Goal: Task Accomplishment & Management: Complete application form

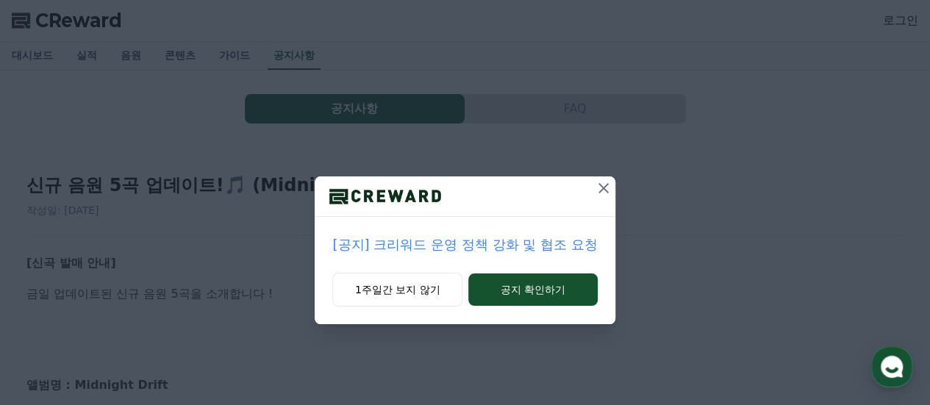
click at [605, 187] on icon at bounding box center [603, 188] width 10 height 10
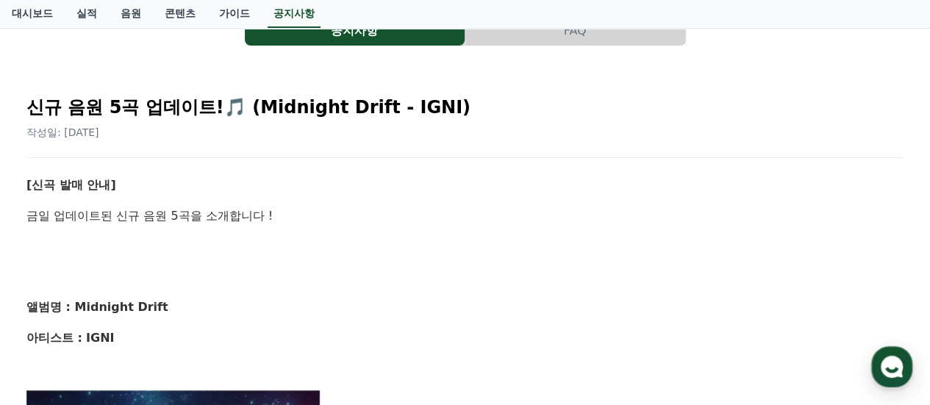
scroll to position [73, 0]
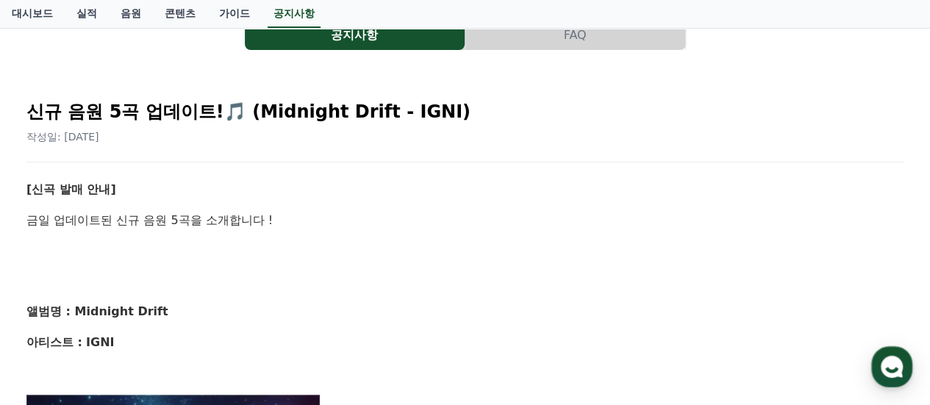
click at [376, 40] on button "공지사항" at bounding box center [355, 35] width 220 height 29
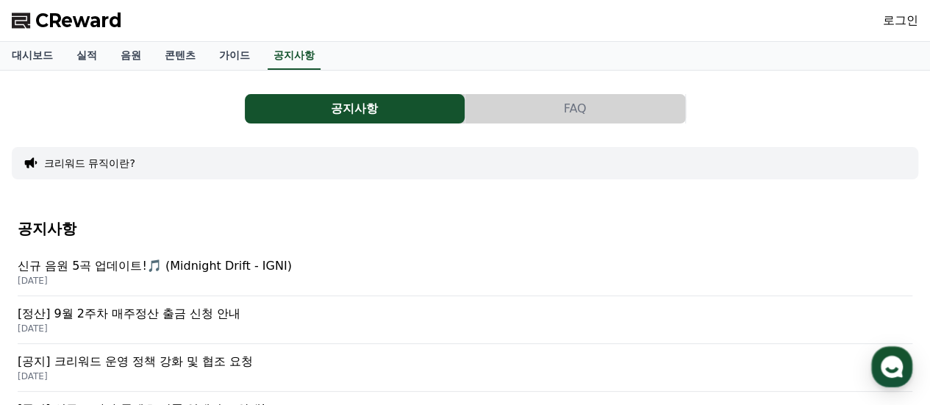
click at [894, 31] on div "로그인" at bounding box center [899, 21] width 35 height 24
click at [906, 10] on div "로그인" at bounding box center [899, 21] width 35 height 24
click at [905, 17] on link "로그인" at bounding box center [899, 21] width 35 height 18
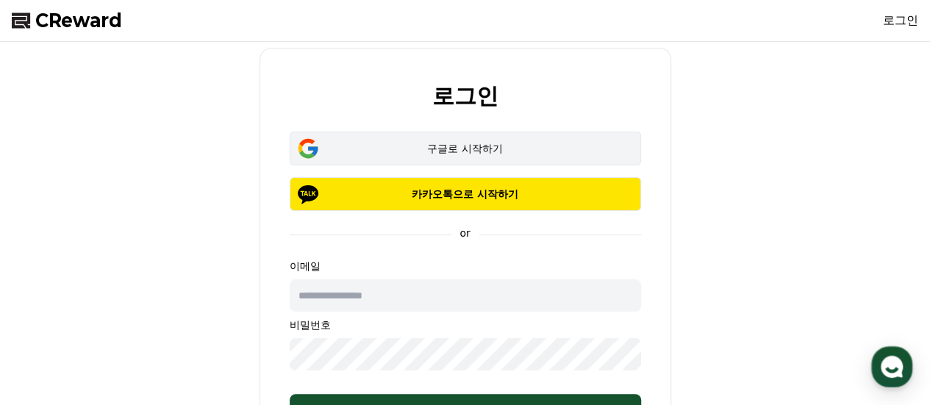
click at [447, 154] on div "구글로 시작하기" at bounding box center [465, 148] width 309 height 15
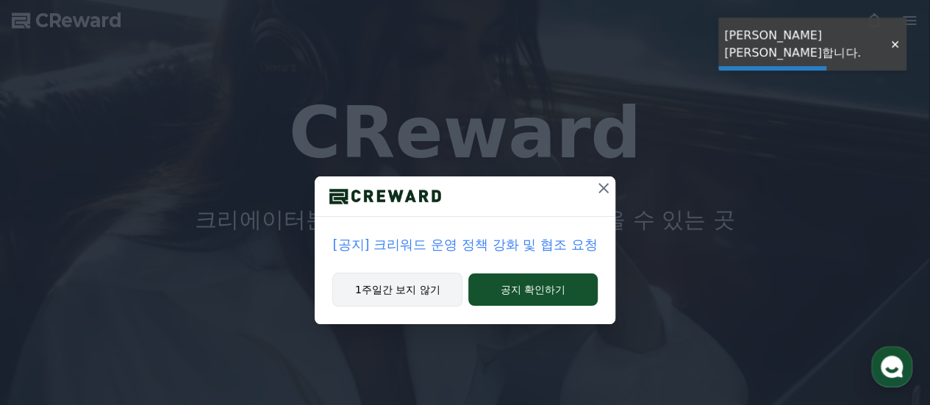
drag, startPoint x: 0, startPoint y: 0, endPoint x: 433, endPoint y: 291, distance: 521.5
click at [433, 291] on button "1주일간 보지 않기" at bounding box center [397, 290] width 130 height 34
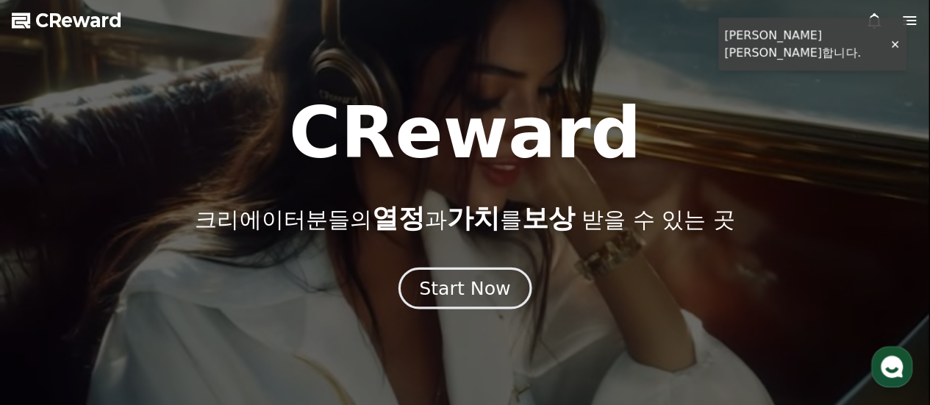
click at [483, 279] on div "Start Now" at bounding box center [464, 288] width 91 height 25
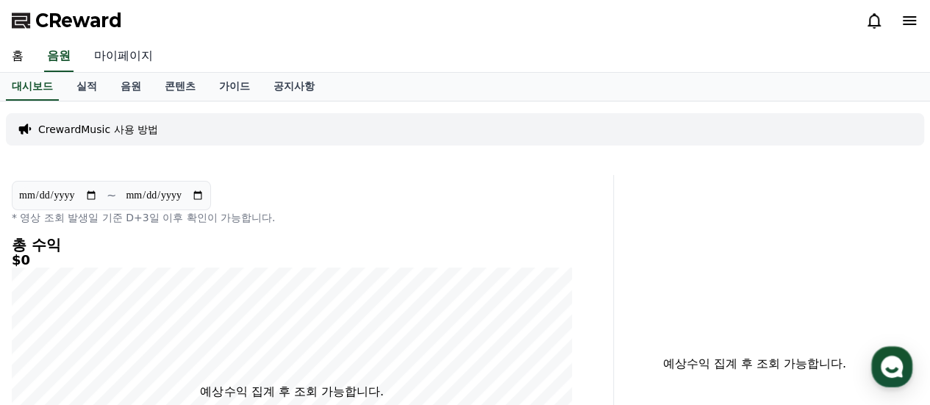
click at [116, 58] on link "마이페이지" at bounding box center [123, 56] width 82 height 31
select select "**********"
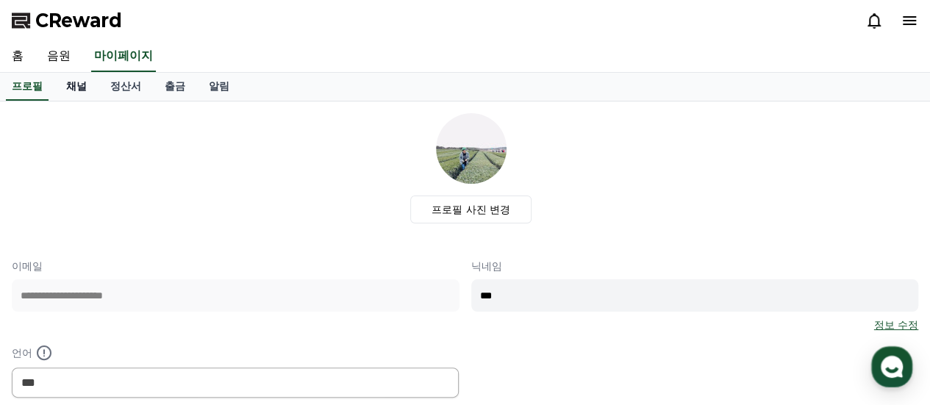
click at [74, 85] on link "채널" at bounding box center [76, 87] width 44 height 28
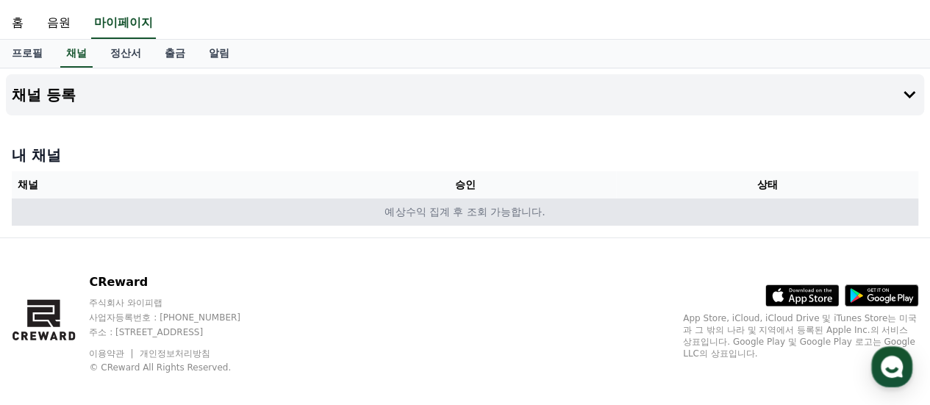
scroll to position [47, 0]
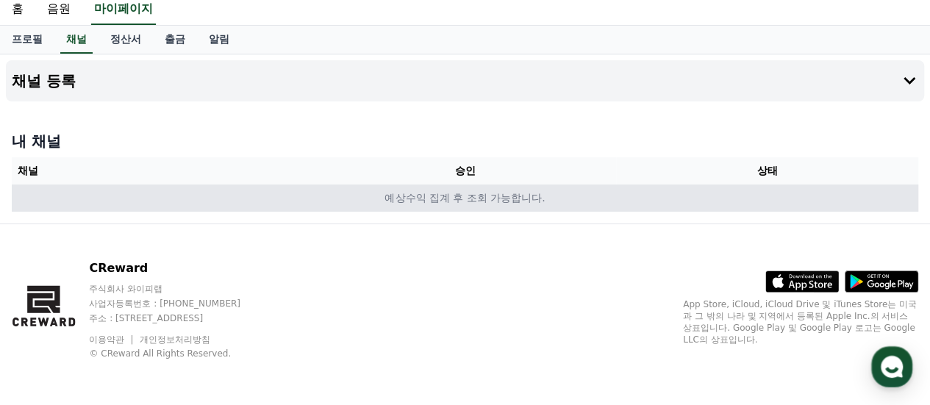
click at [510, 192] on td "예상수익 집계 후 조회 가능합니다." at bounding box center [465, 197] width 906 height 27
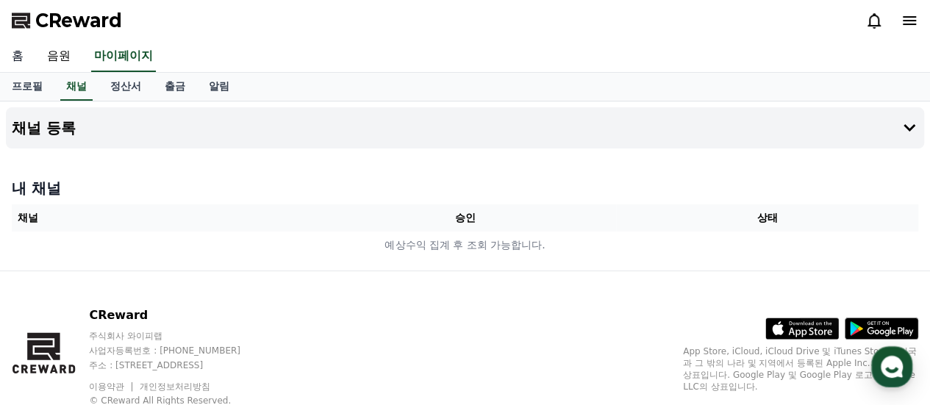
click at [22, 61] on link "홈" at bounding box center [17, 56] width 35 height 31
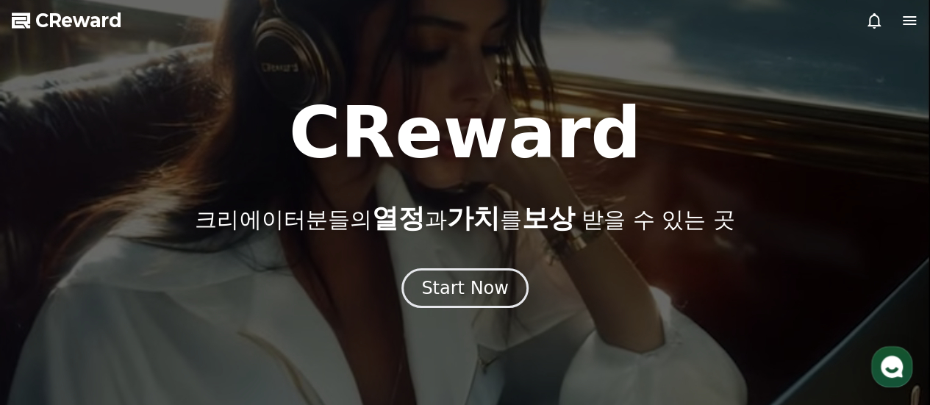
click at [902, 30] on div at bounding box center [465, 202] width 930 height 405
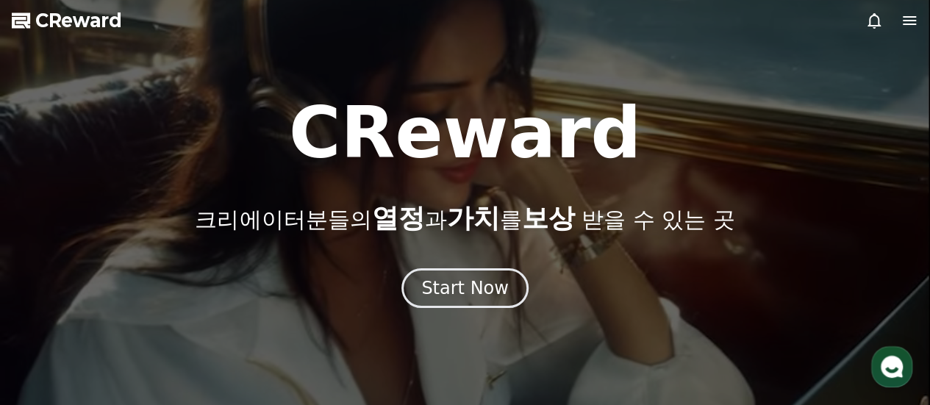
click at [906, 23] on icon at bounding box center [909, 21] width 18 height 18
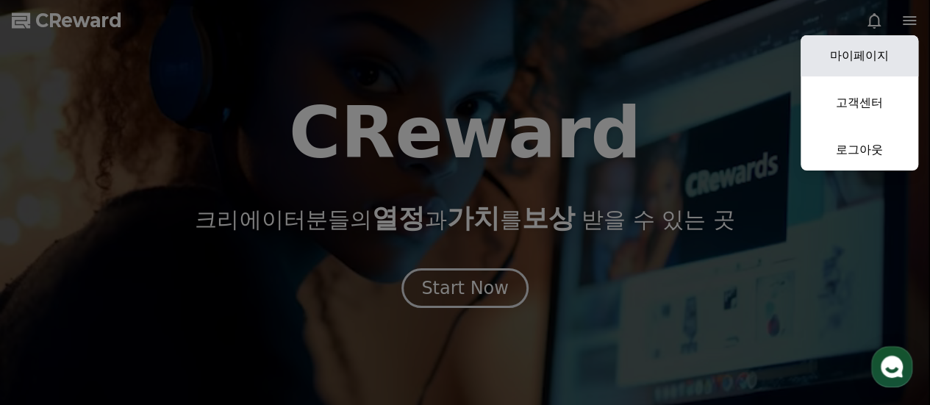
click at [885, 67] on link "마이페이지" at bounding box center [859, 55] width 118 height 41
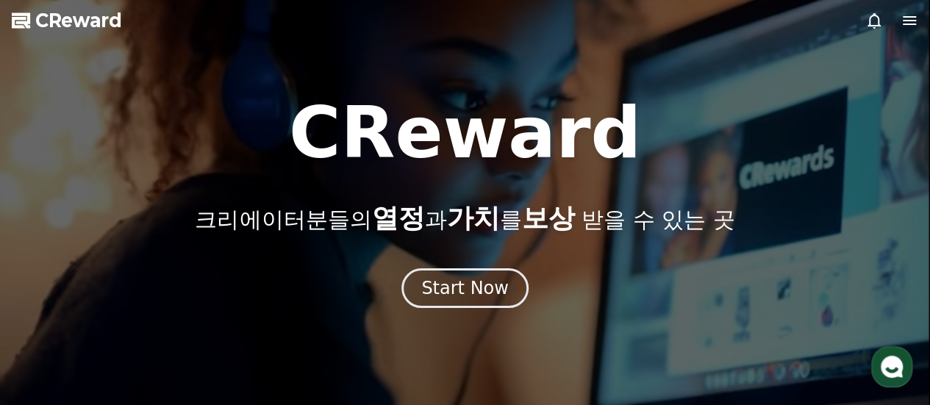
select select "**********"
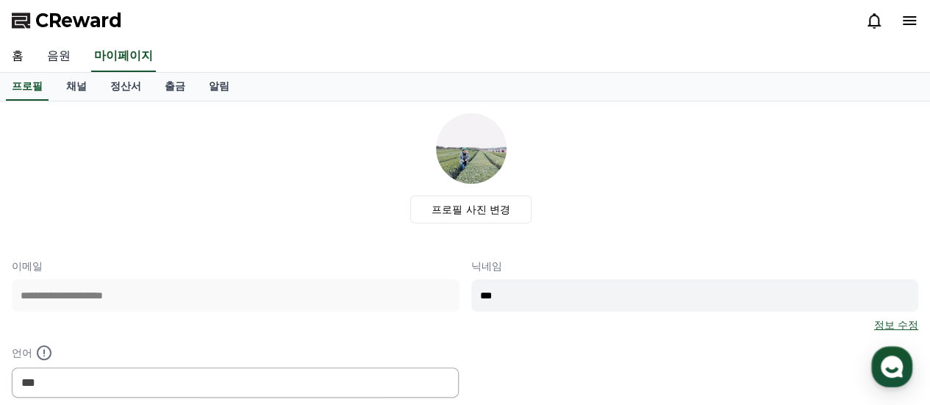
click at [69, 64] on link "음원" at bounding box center [58, 56] width 47 height 31
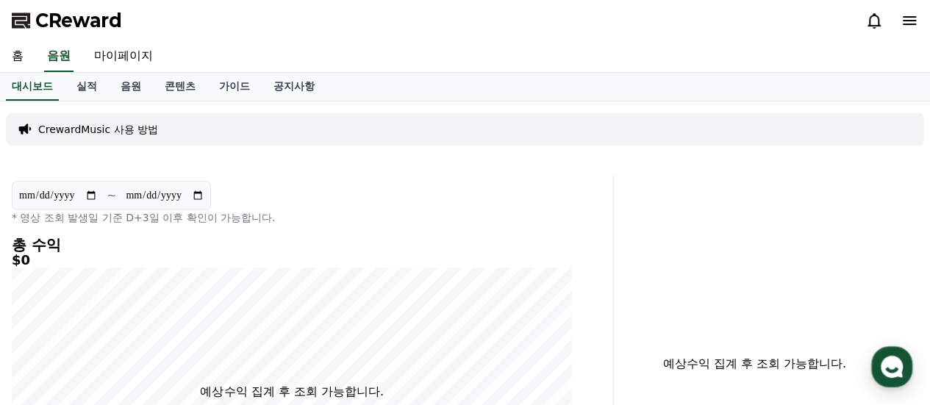
click at [113, 124] on p "CrewardMusic 사용 방법" at bounding box center [98, 129] width 120 height 15
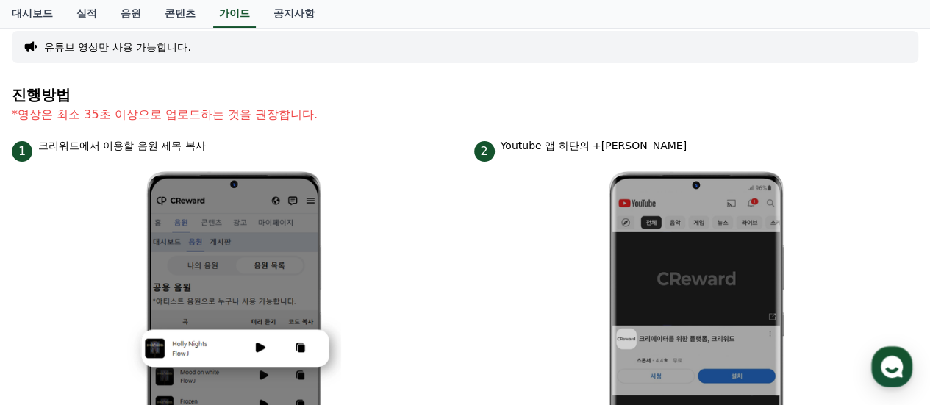
scroll to position [73, 0]
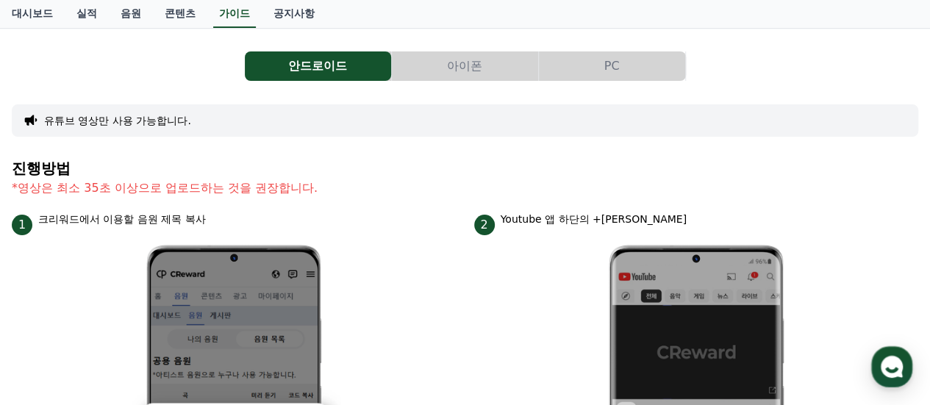
click at [578, 73] on button "PC" at bounding box center [612, 65] width 146 height 29
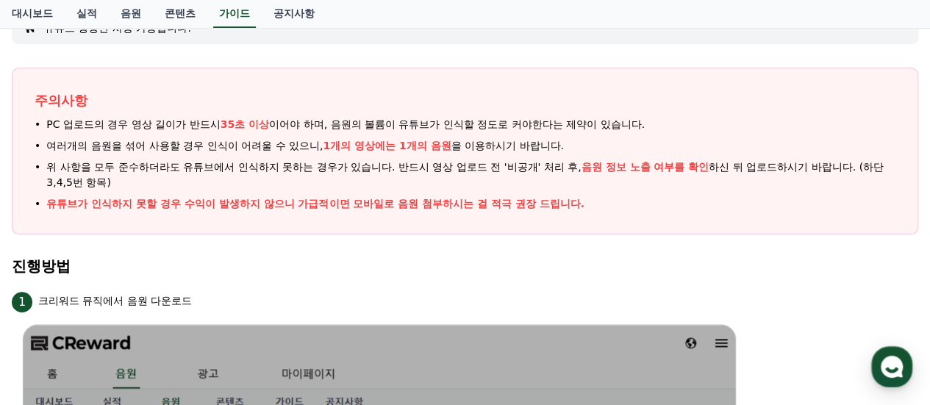
scroll to position [73, 0]
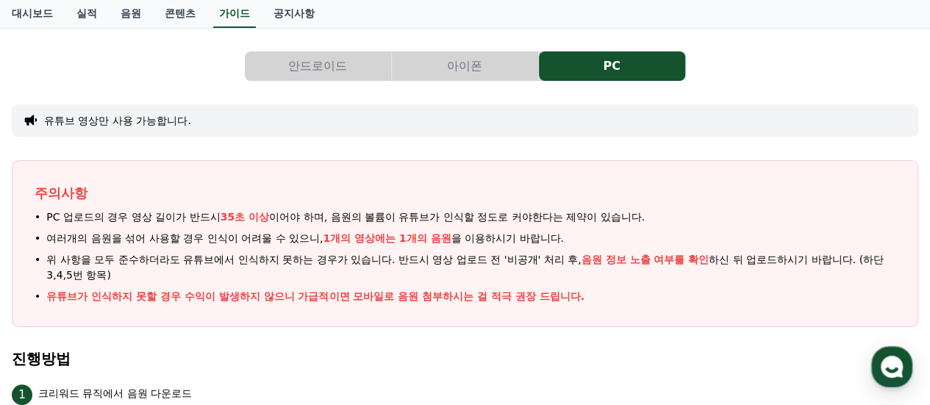
click at [422, 74] on button "아이폰" at bounding box center [465, 65] width 146 height 29
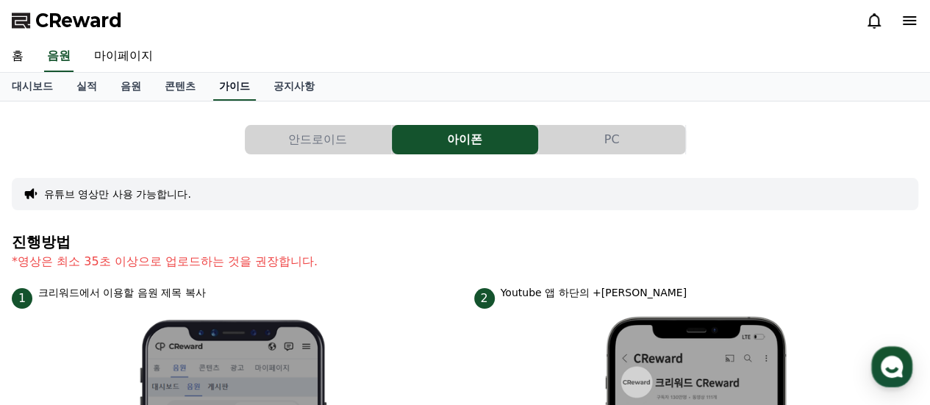
drag, startPoint x: 281, startPoint y: 93, endPoint x: 240, endPoint y: 98, distance: 41.5
click at [281, 93] on link "공지사항" at bounding box center [294, 87] width 65 height 28
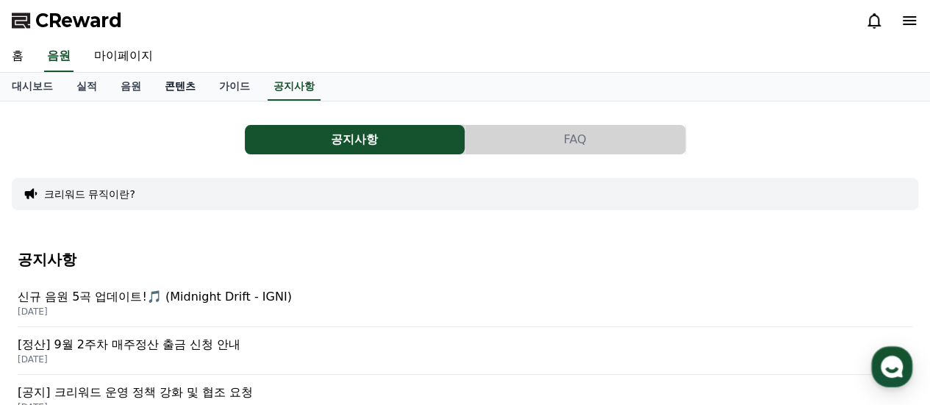
click at [190, 94] on link "콘텐츠" at bounding box center [180, 87] width 54 height 28
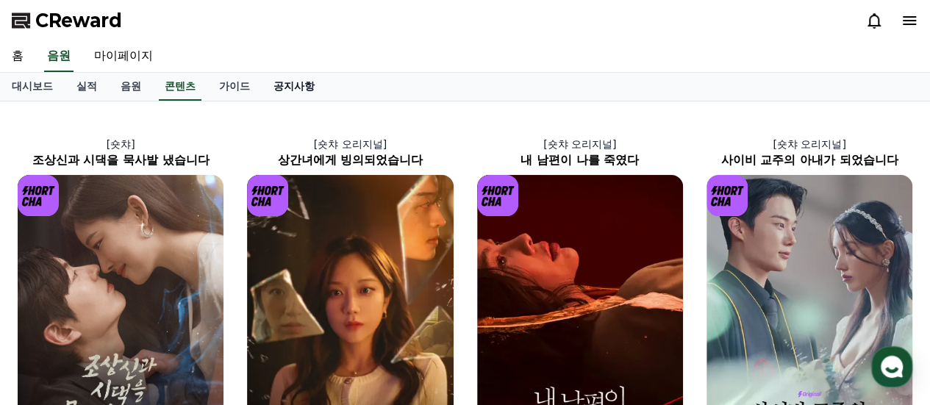
click at [275, 74] on link "공지사항" at bounding box center [294, 87] width 65 height 28
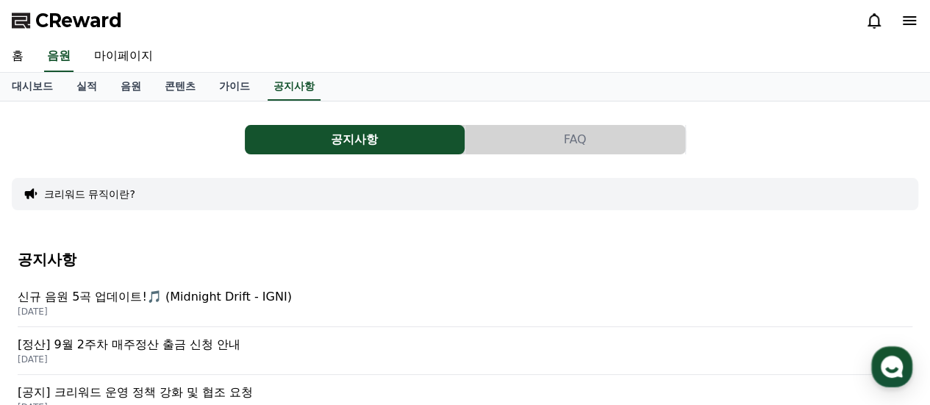
click at [902, 24] on icon at bounding box center [908, 20] width 13 height 9
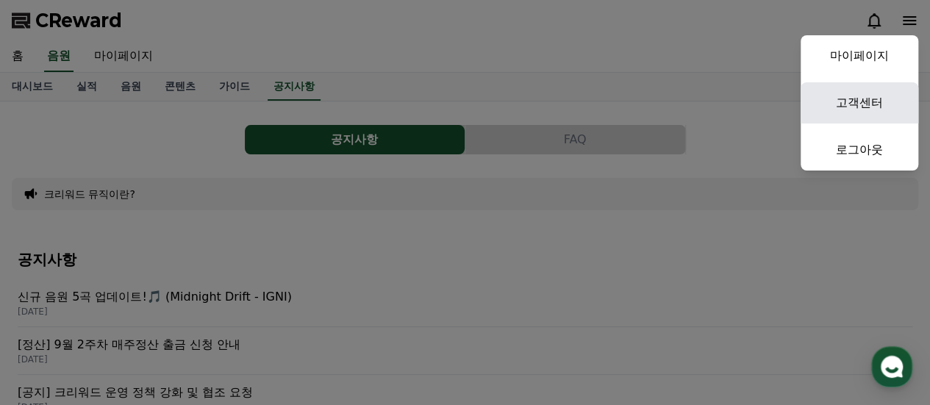
click at [865, 114] on link "고객센터" at bounding box center [859, 102] width 118 height 41
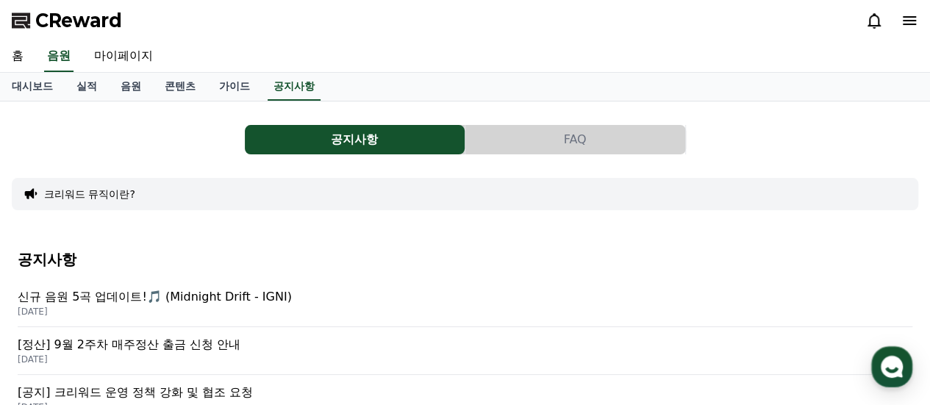
click at [50, 26] on span "CReward" at bounding box center [78, 21] width 87 height 24
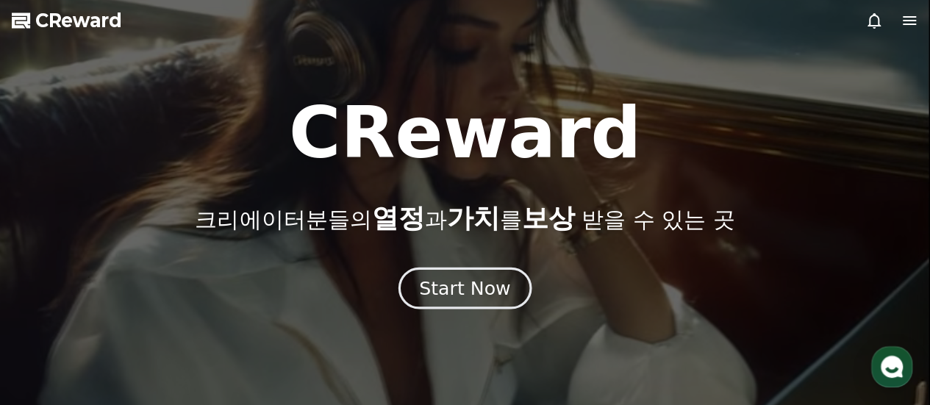
click at [498, 301] on div "Start Now" at bounding box center [464, 288] width 91 height 25
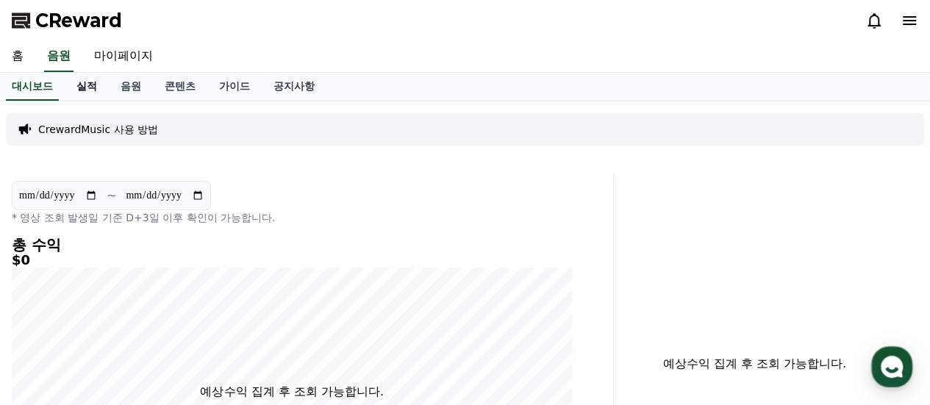
click at [100, 87] on link "실적" at bounding box center [87, 87] width 44 height 28
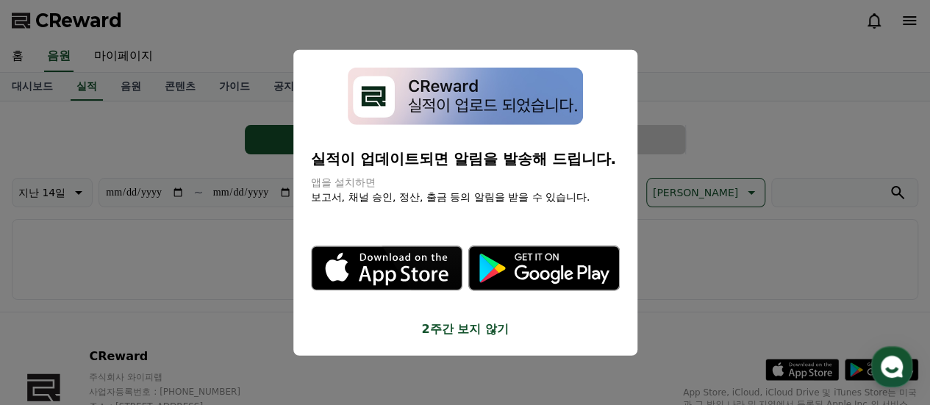
click at [679, 218] on button "close modal" at bounding box center [465, 202] width 930 height 405
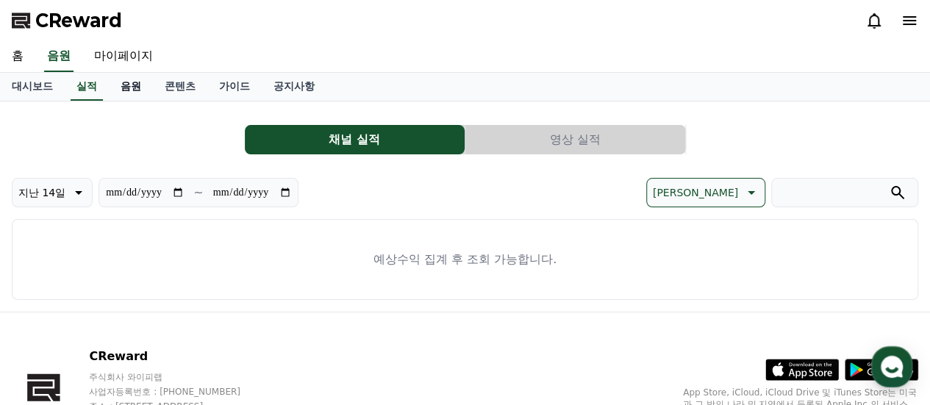
click at [119, 89] on link "음원" at bounding box center [131, 87] width 44 height 28
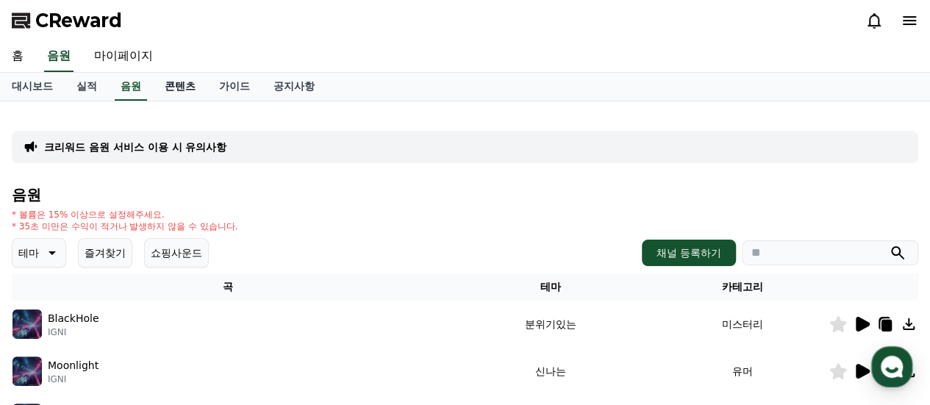
click at [176, 95] on link "콘텐츠" at bounding box center [180, 87] width 54 height 28
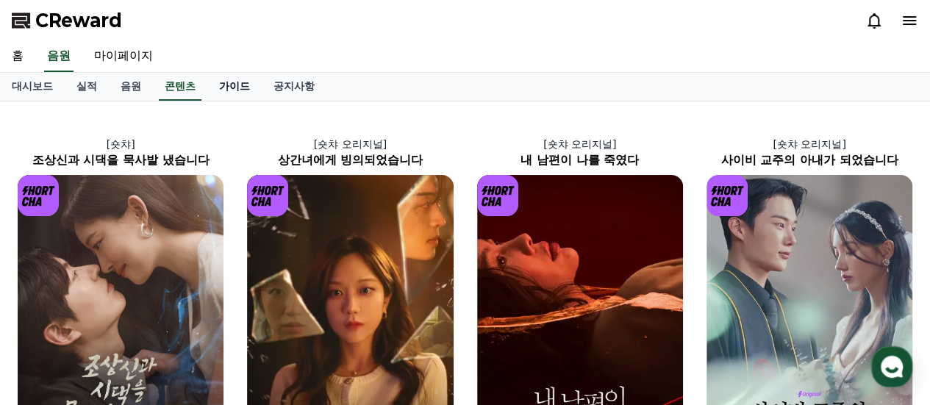
click at [226, 82] on link "가이드" at bounding box center [234, 87] width 54 height 28
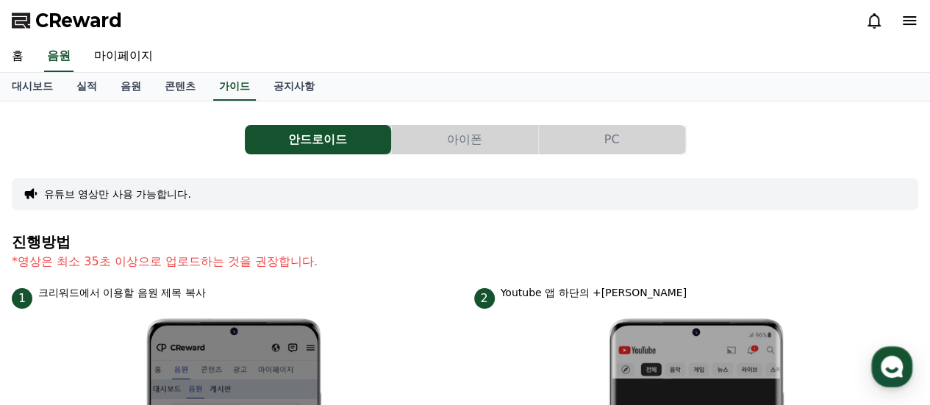
click at [420, 129] on button "아이폰" at bounding box center [465, 139] width 146 height 29
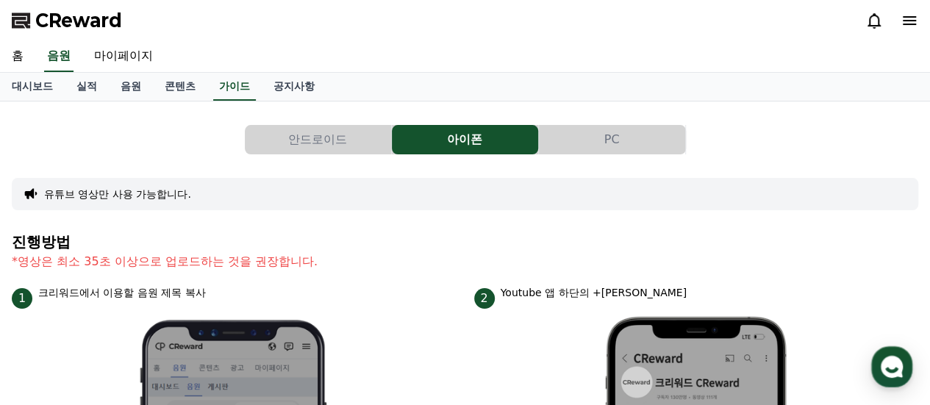
click at [132, 196] on button "유튜브 영상만 사용 가능합니다." at bounding box center [117, 194] width 147 height 15
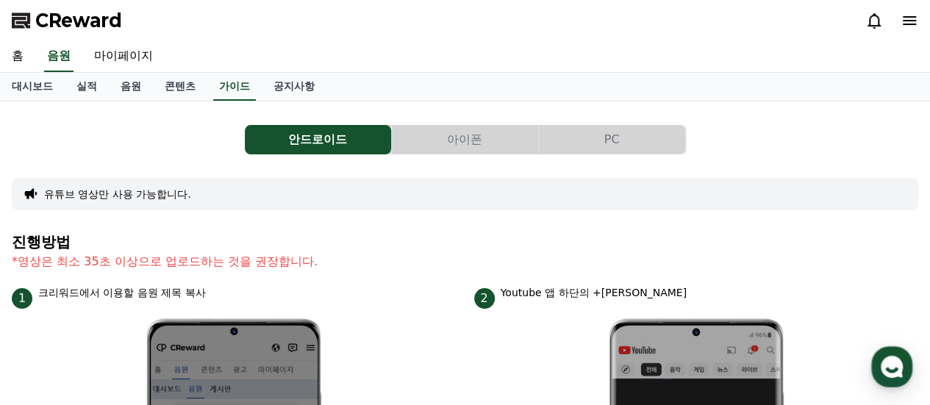
click at [431, 142] on button "아이폰" at bounding box center [465, 139] width 146 height 29
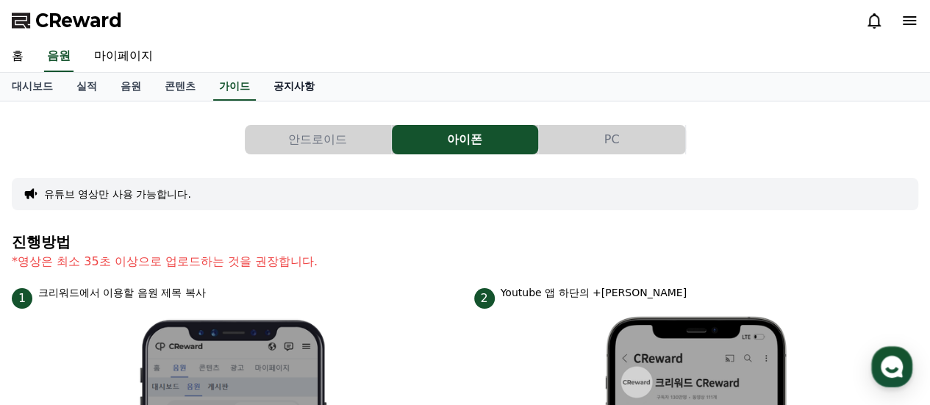
click at [271, 77] on link "공지사항" at bounding box center [294, 87] width 65 height 28
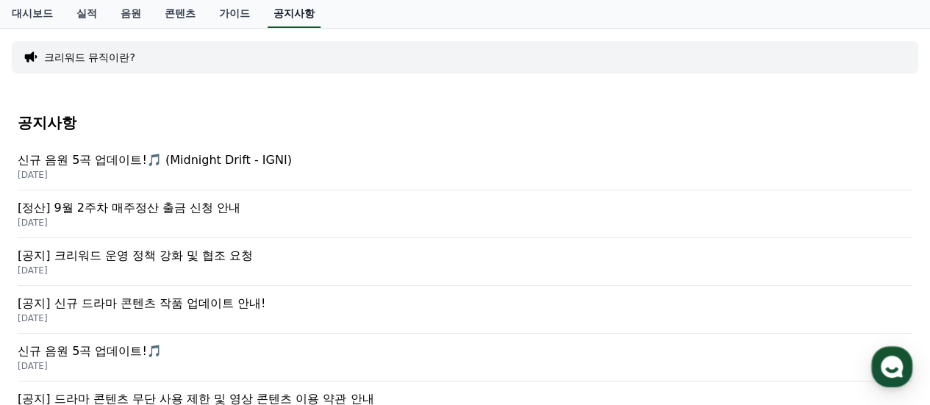
scroll to position [73, 0]
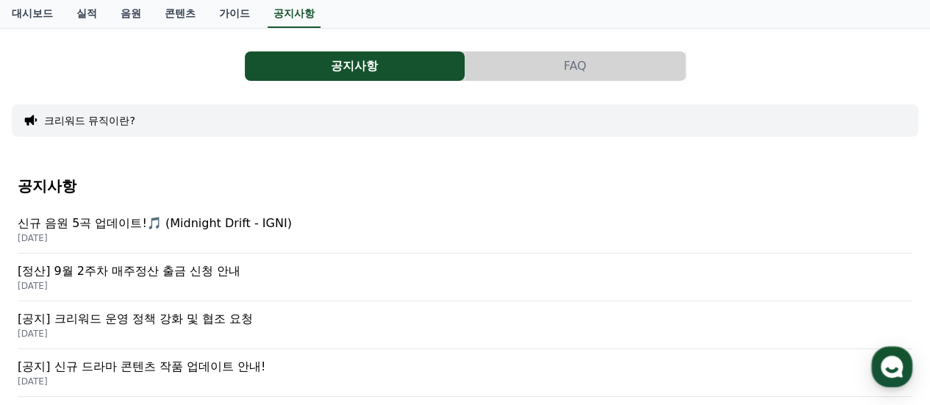
click at [485, 73] on button "FAQ" at bounding box center [575, 65] width 220 height 29
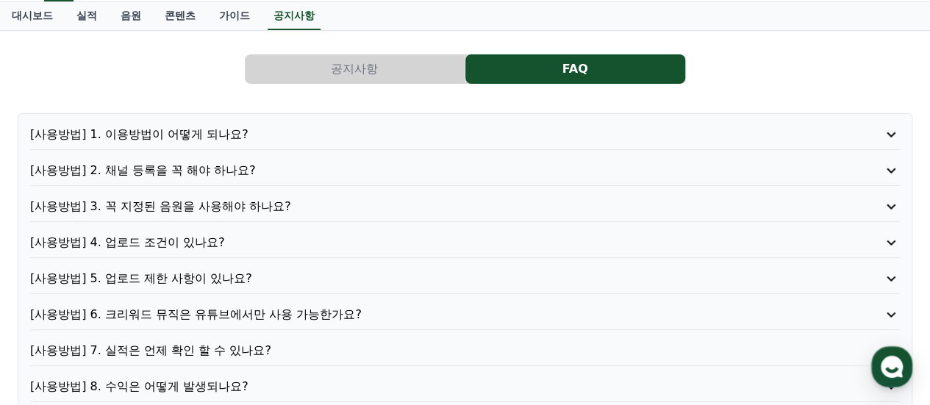
scroll to position [147, 0]
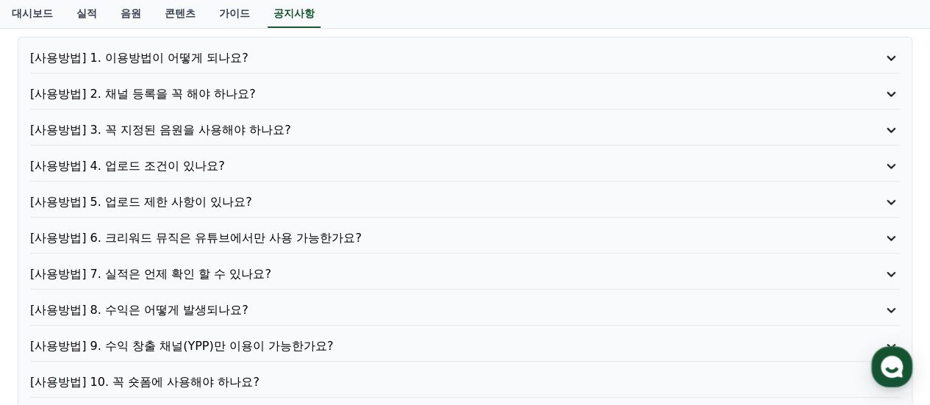
click at [209, 99] on p "[사용방법] 2. 채널 등록을 꼭 해야 하나요?" at bounding box center [429, 94] width 799 height 18
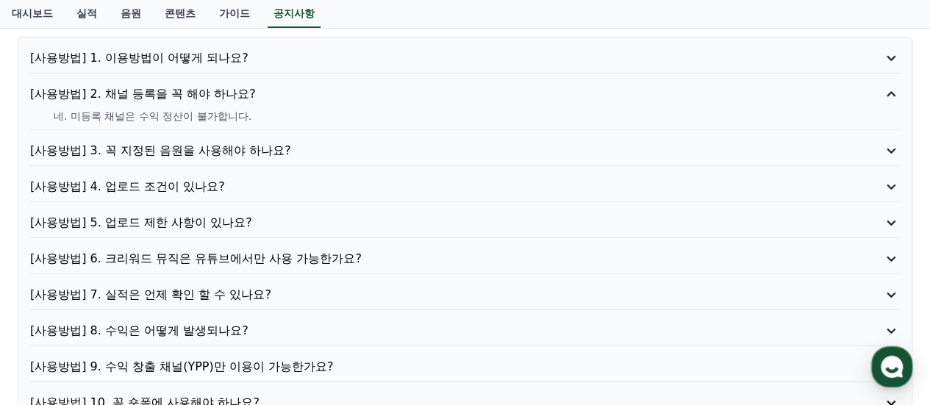
click at [215, 62] on p "[사용방법] 1. 이용방법이 어떻게 되나요?" at bounding box center [429, 58] width 799 height 18
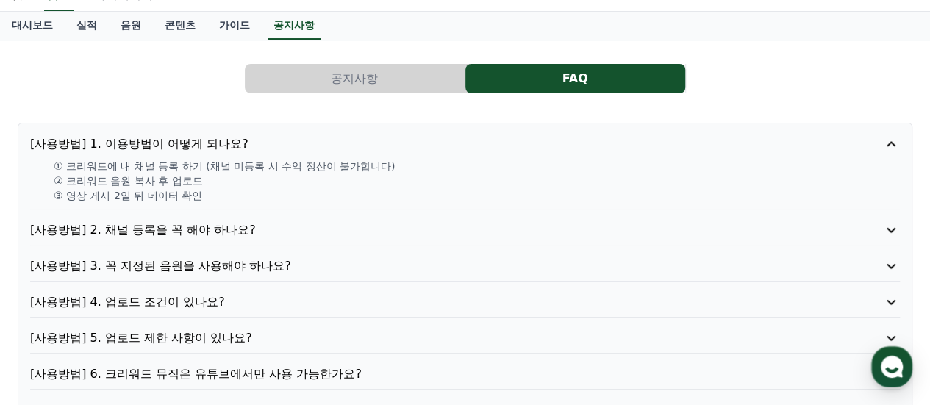
scroll to position [0, 0]
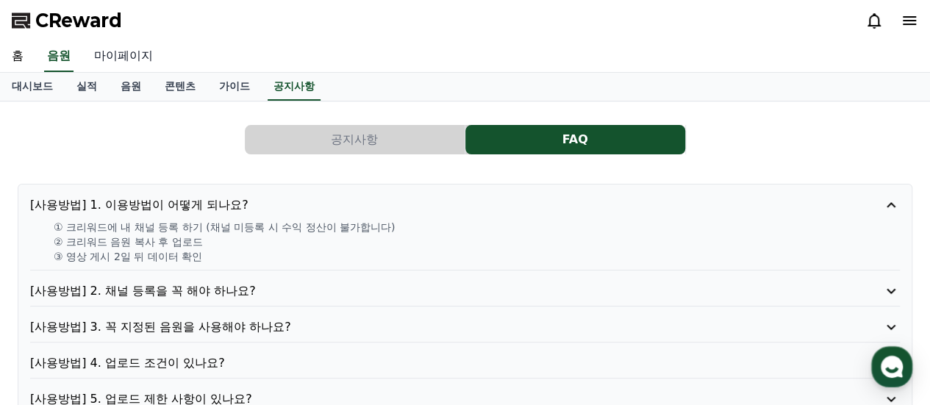
click at [121, 51] on link "마이페이지" at bounding box center [123, 56] width 82 height 31
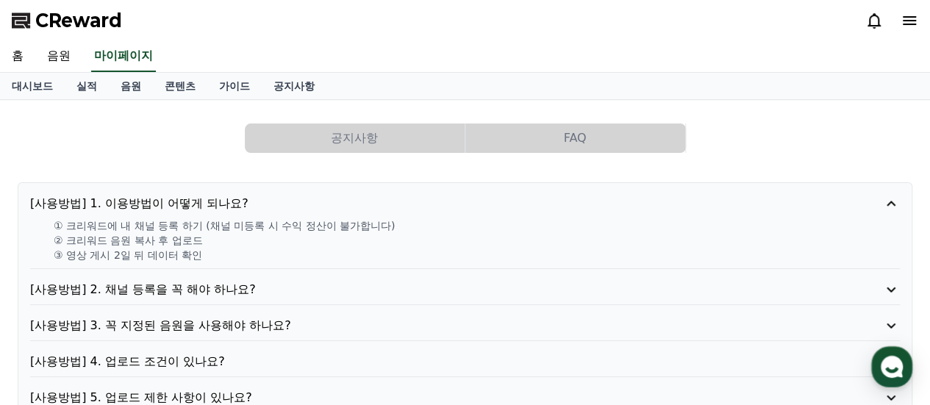
select select "**********"
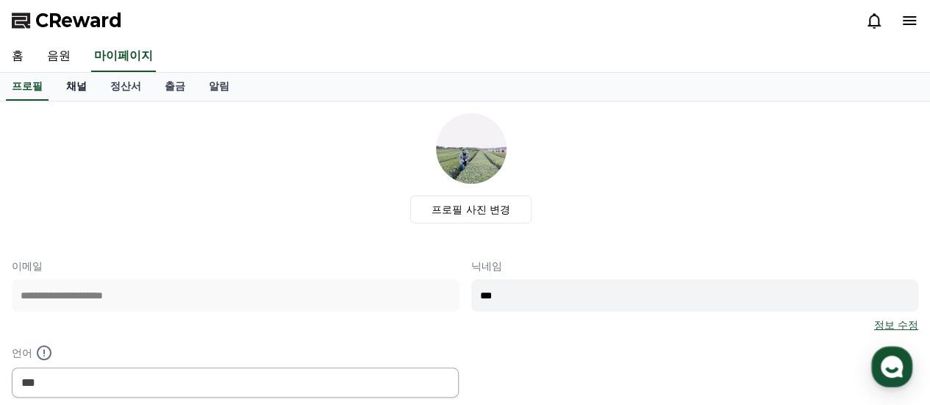
click at [85, 87] on link "채널" at bounding box center [76, 87] width 44 height 28
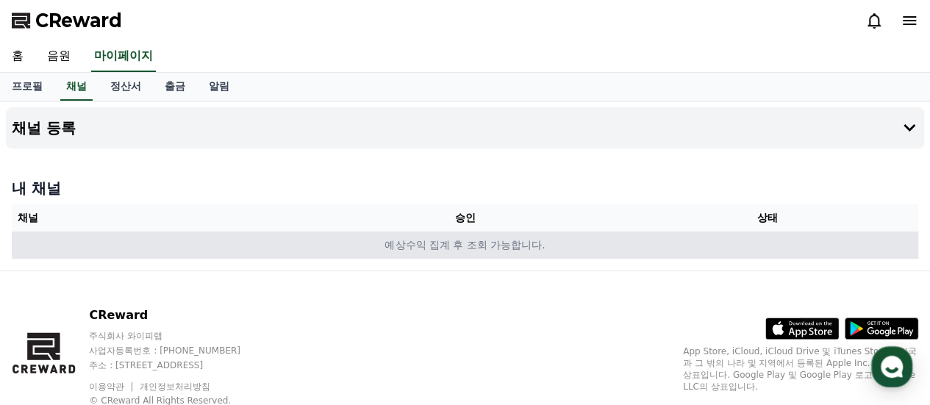
click at [691, 242] on td "예상수익 집계 후 조회 가능합니다." at bounding box center [465, 244] width 906 height 27
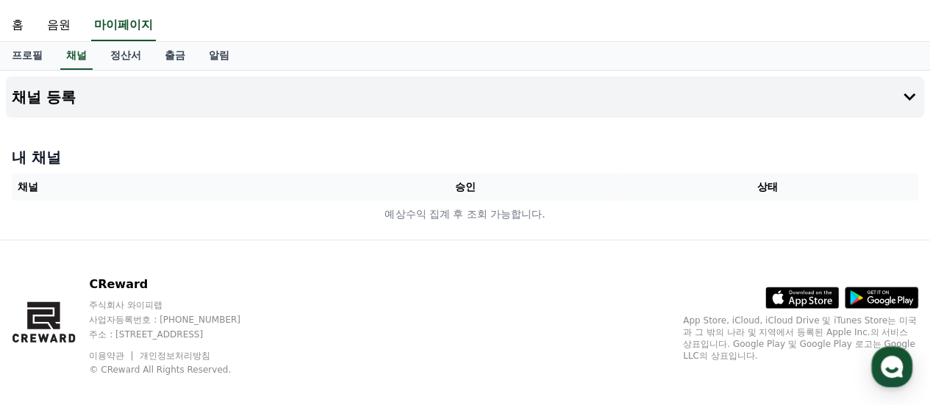
scroll to position [47, 0]
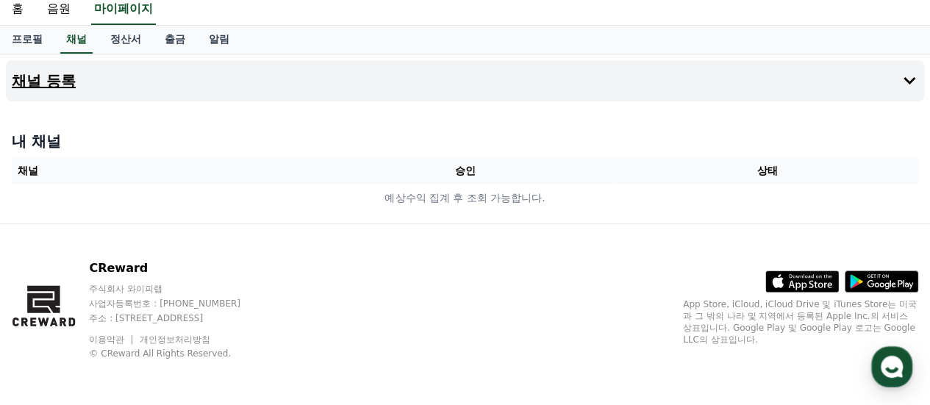
click at [745, 70] on button "채널 등록" at bounding box center [465, 80] width 918 height 41
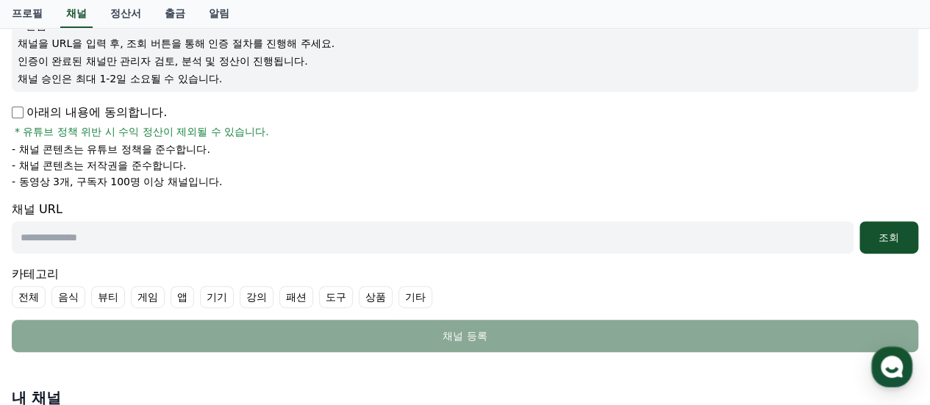
scroll to position [267, 0]
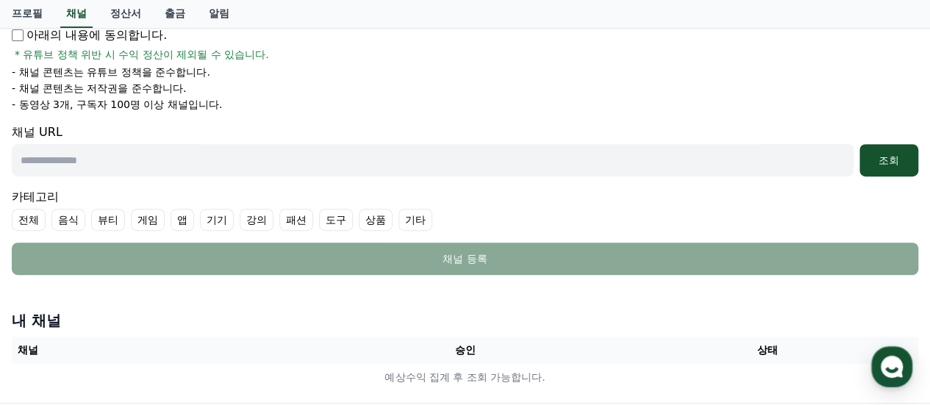
click at [178, 167] on input "text" at bounding box center [432, 160] width 841 height 32
paste input "**********"
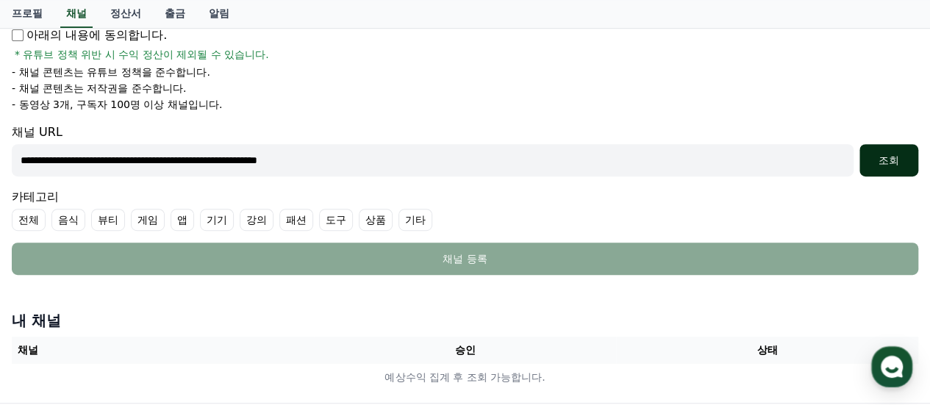
type input "**********"
click at [879, 156] on div "조회" at bounding box center [888, 160] width 47 height 15
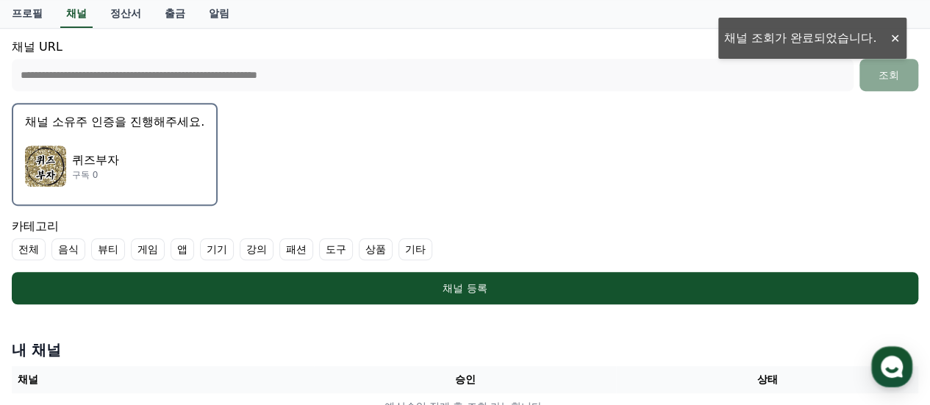
scroll to position [414, 0]
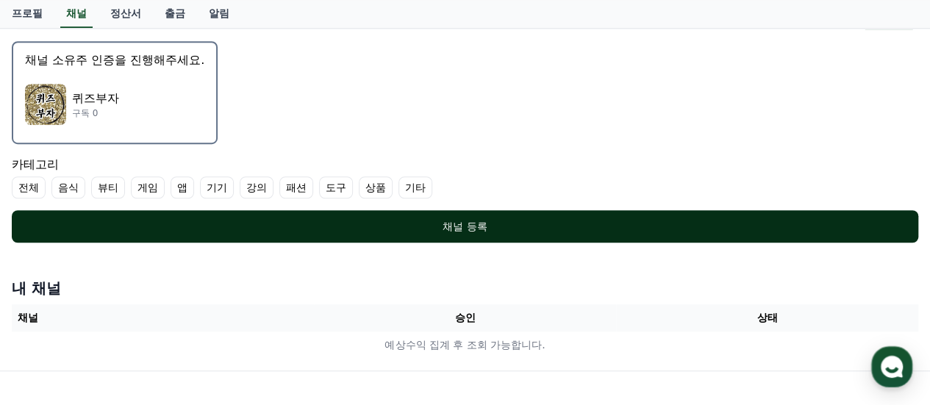
click at [280, 227] on div "채널 등록" at bounding box center [464, 226] width 847 height 15
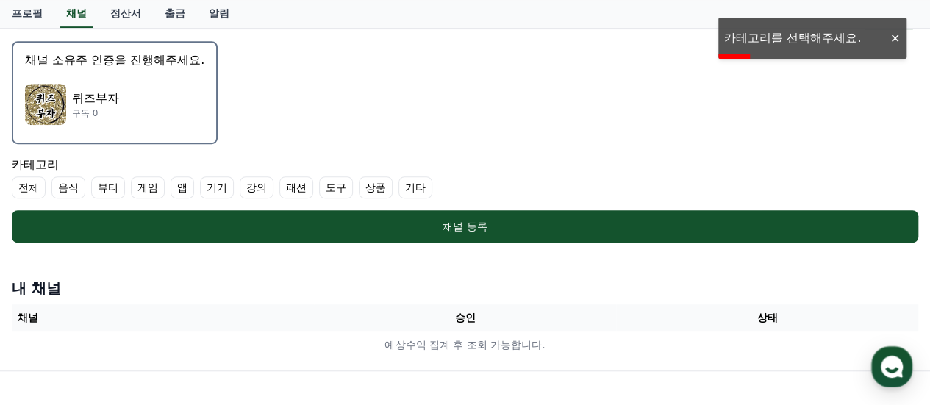
click at [138, 184] on label "게임" at bounding box center [148, 187] width 34 height 22
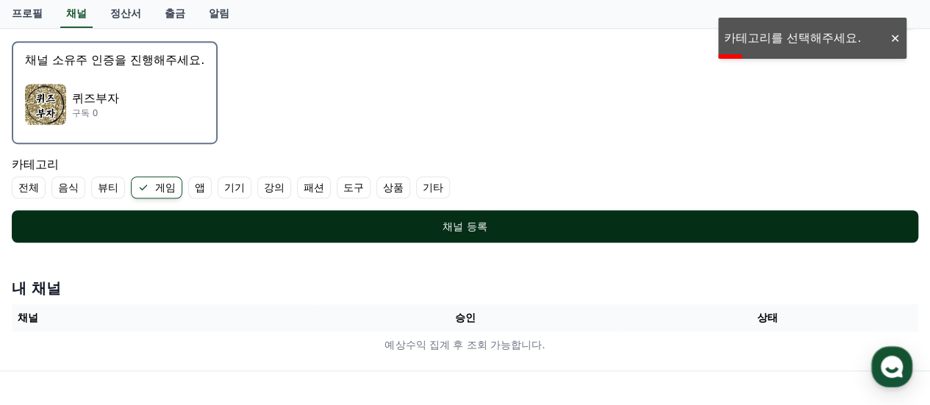
click at [166, 219] on div "채널 등록" at bounding box center [464, 226] width 847 height 15
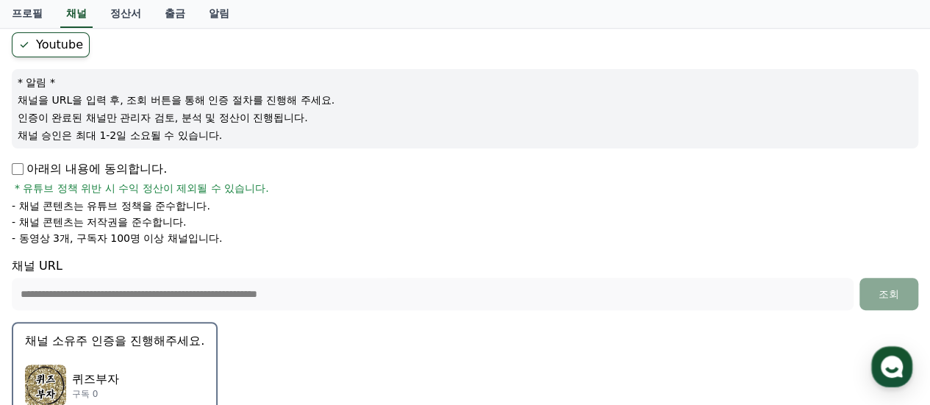
scroll to position [267, 0]
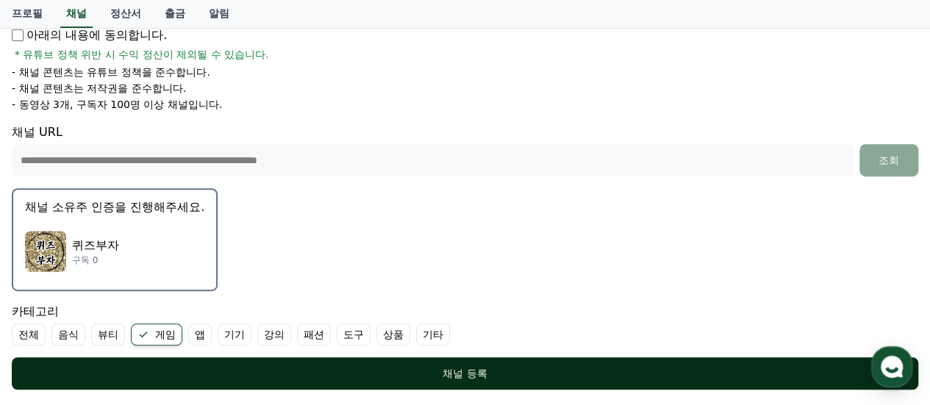
click at [423, 359] on button "채널 등록" at bounding box center [465, 373] width 906 height 32
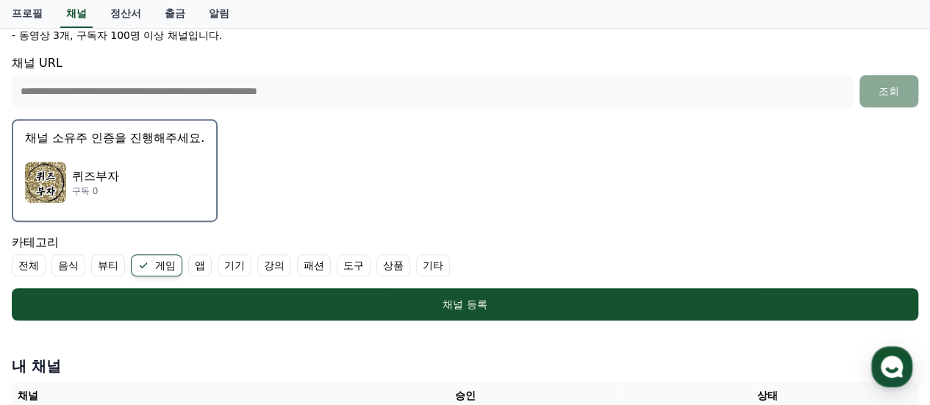
scroll to position [414, 0]
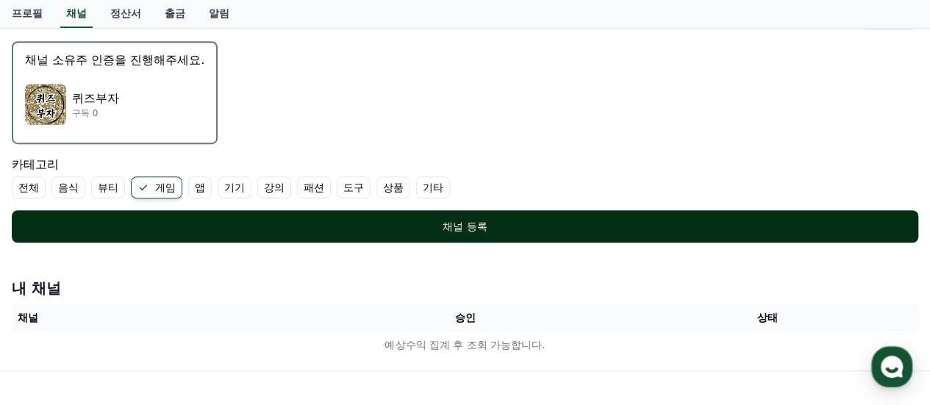
click at [532, 222] on div "채널 등록" at bounding box center [464, 226] width 847 height 15
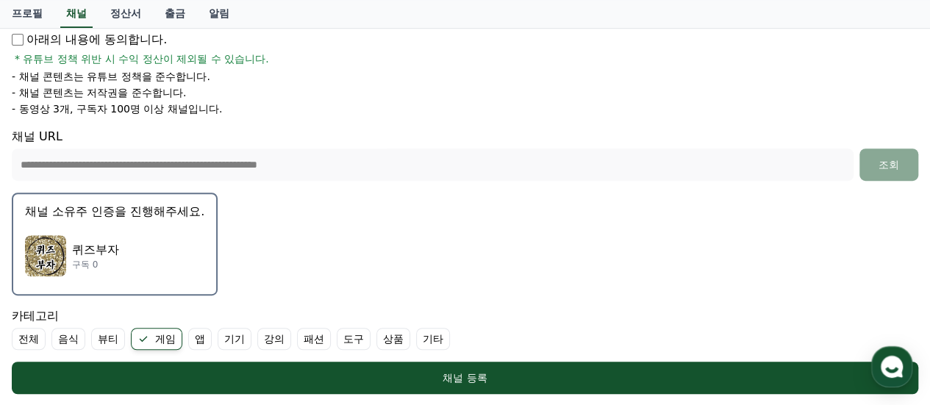
scroll to position [294, 0]
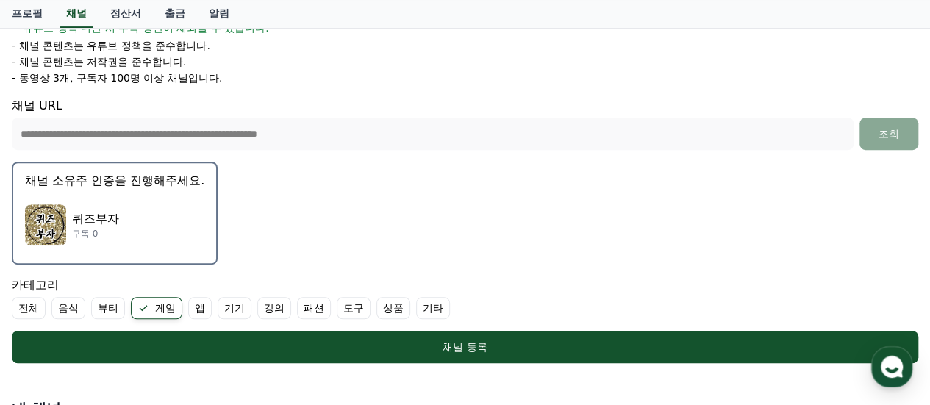
click at [173, 209] on div "퀴즈부자 구독 0" at bounding box center [114, 224] width 179 height 59
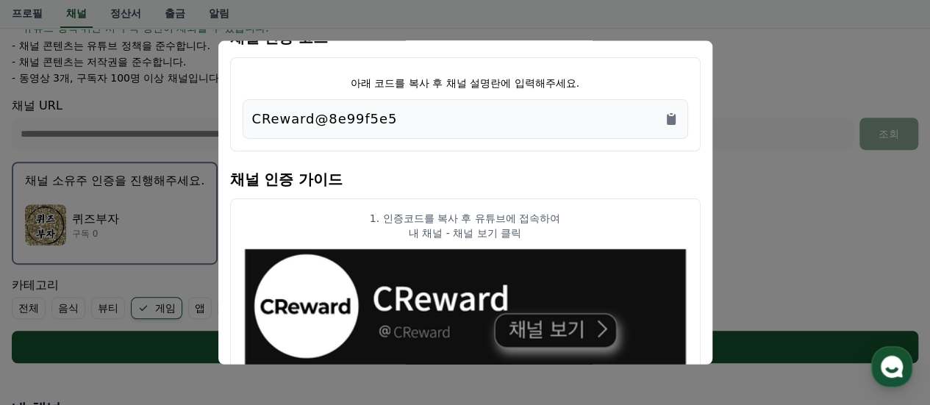
scroll to position [73, 0]
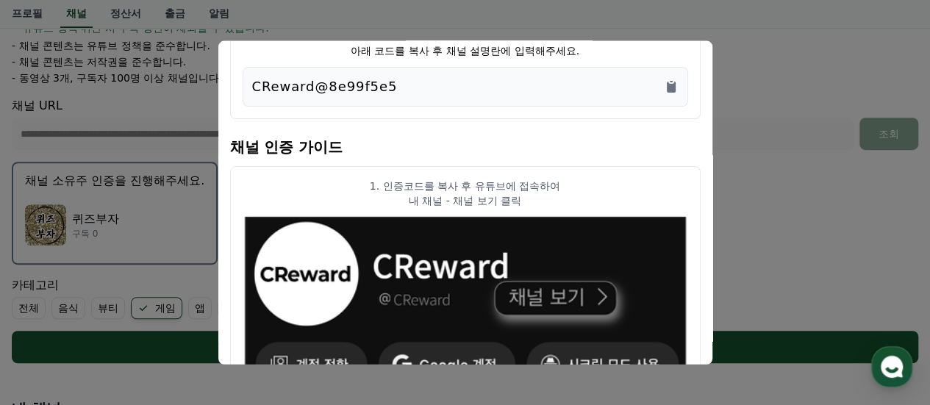
click at [667, 98] on div "CReward@8e99f5e5" at bounding box center [464, 86] width 445 height 40
click at [673, 88] on icon "Copy to clipboard" at bounding box center [670, 86] width 9 height 11
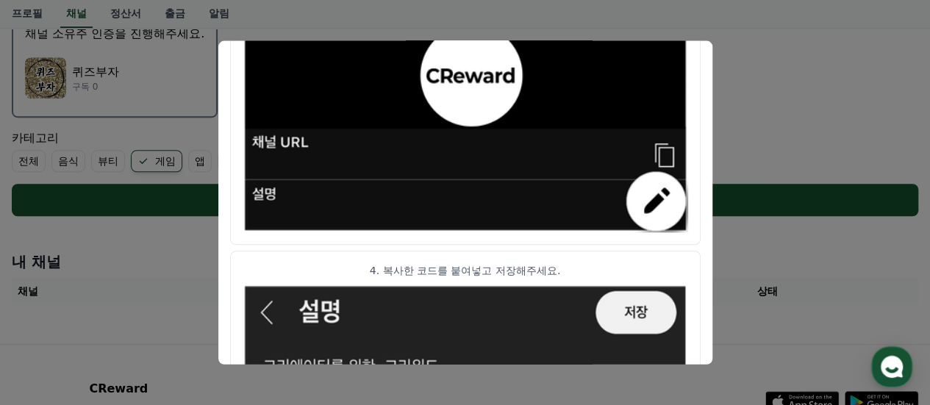
scroll to position [795, 0]
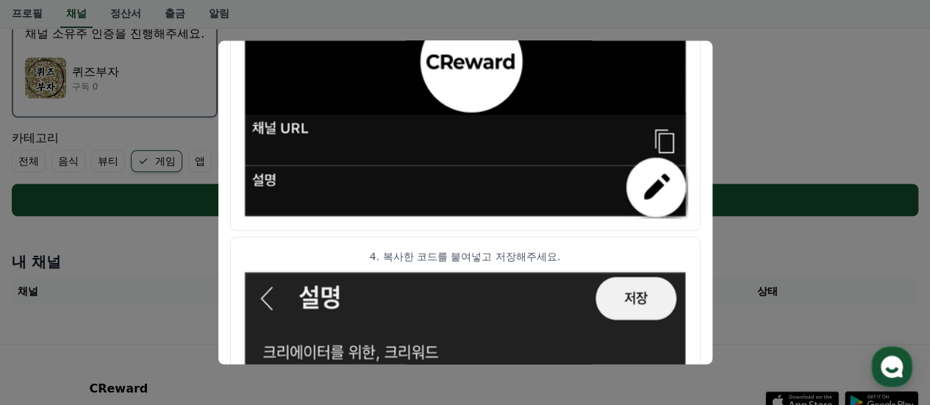
click at [508, 244] on article "4. 복사한 코드를 붙여넣고 저장해주세요." at bounding box center [465, 336] width 470 height 199
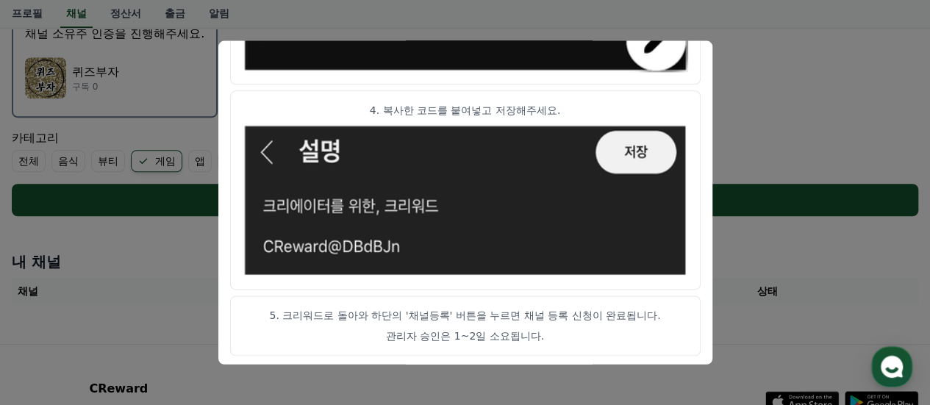
scroll to position [220, 0]
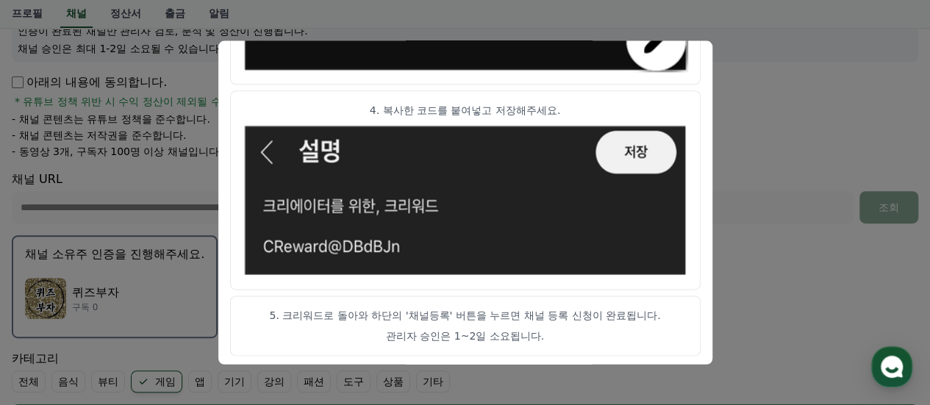
click at [282, 106] on p "4. 복사한 코드를 붙여넣고 저장해주세요." at bounding box center [464, 111] width 445 height 15
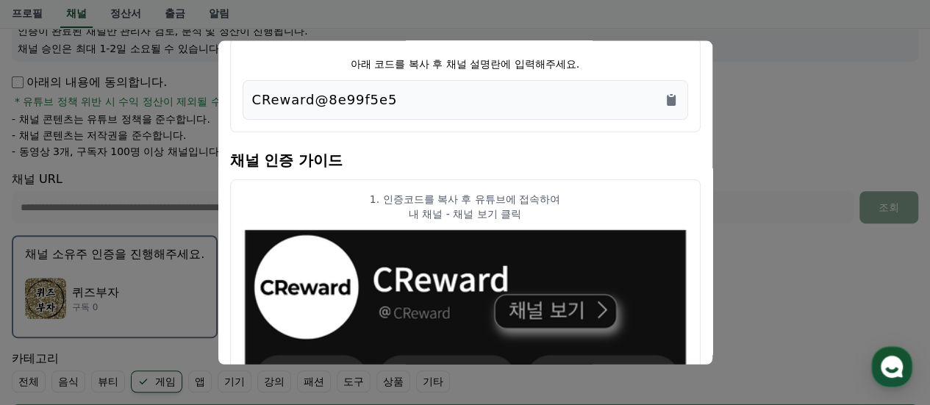
scroll to position [0, 0]
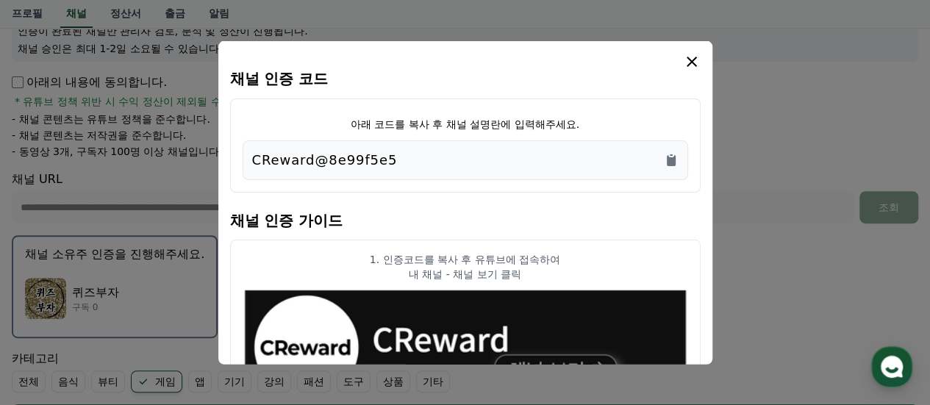
click at [697, 62] on icon "modal" at bounding box center [692, 61] width 18 height 18
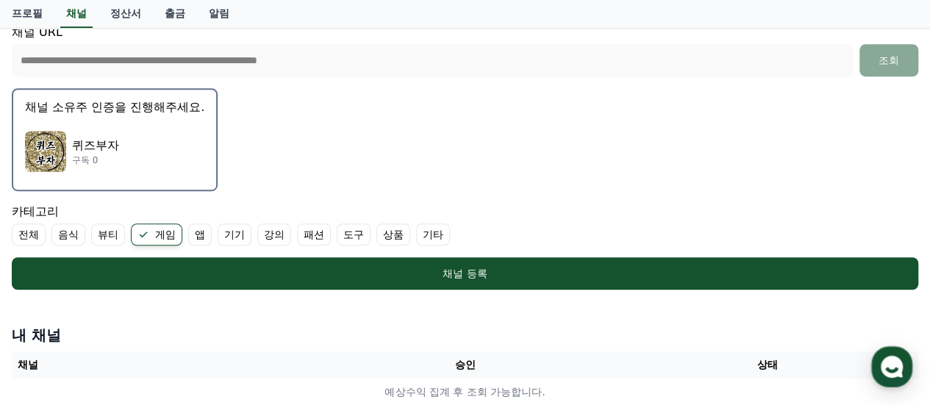
scroll to position [220, 0]
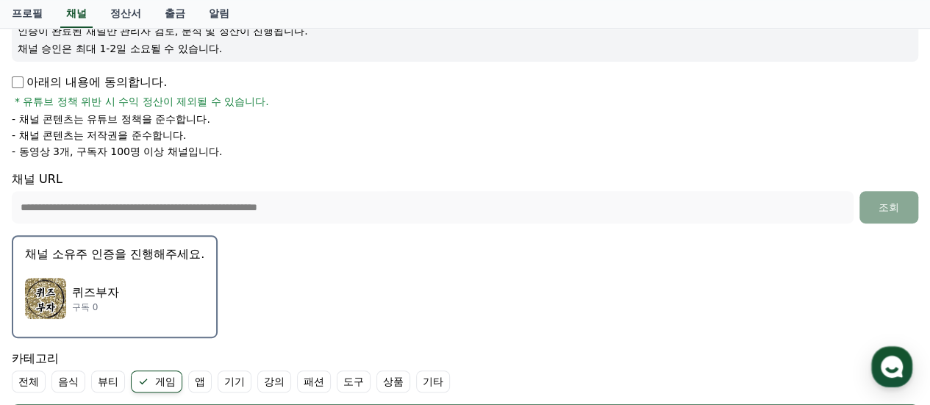
click at [387, 282] on form "**********" at bounding box center [465, 191] width 906 height 491
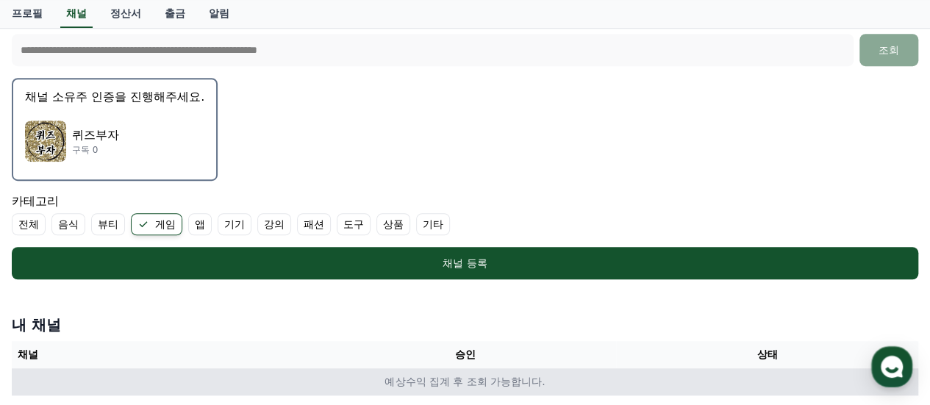
scroll to position [294, 0]
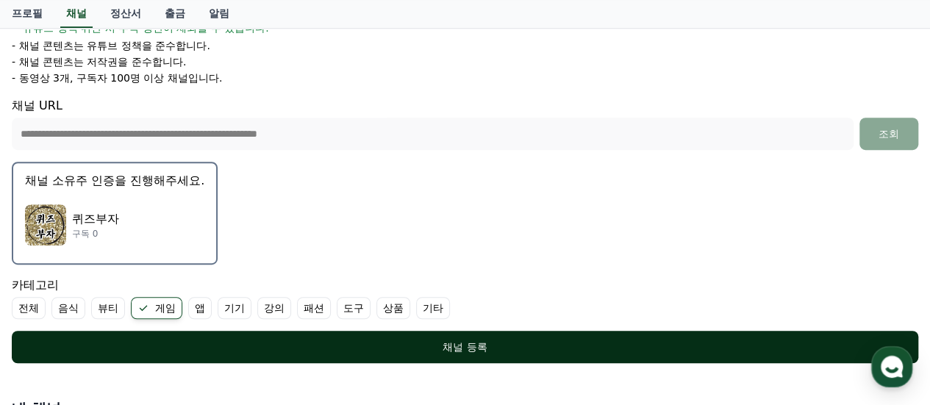
click at [394, 334] on button "채널 등록" at bounding box center [465, 347] width 906 height 32
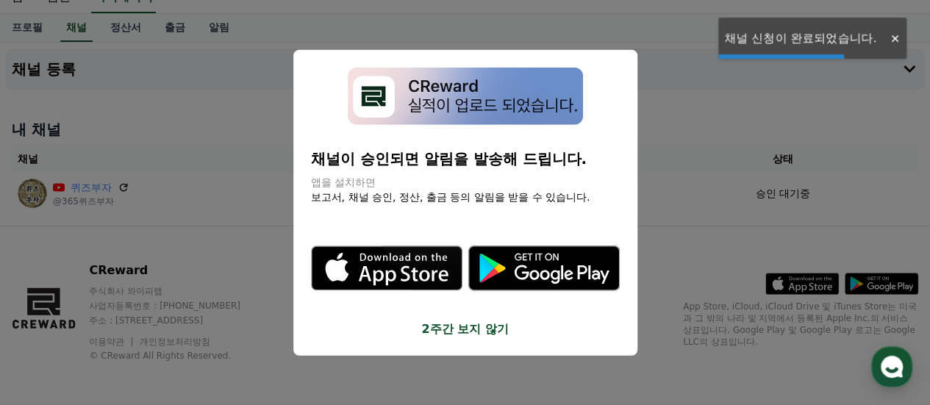
scroll to position [59, 0]
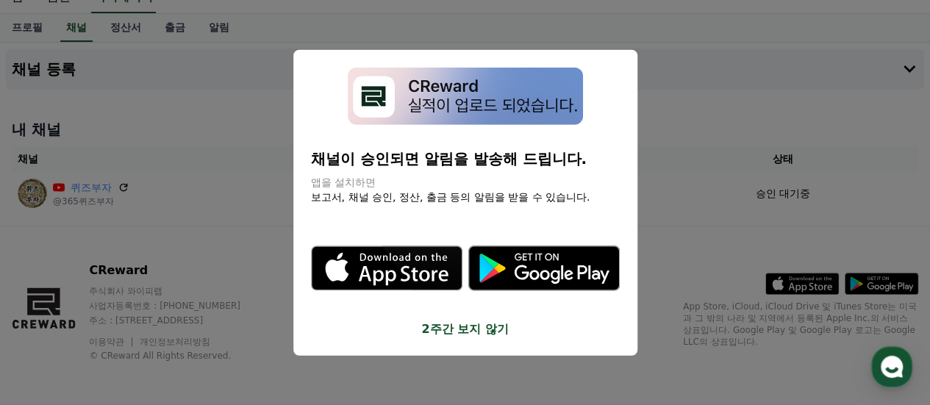
click at [725, 315] on button "close modal" at bounding box center [465, 202] width 930 height 405
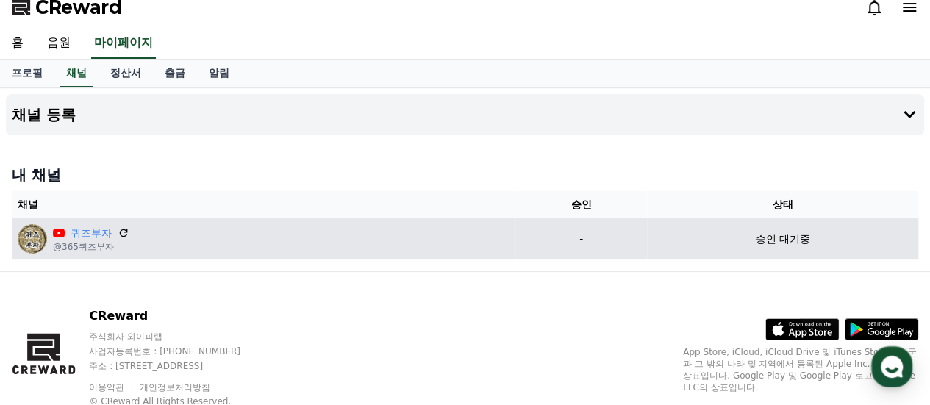
scroll to position [0, 0]
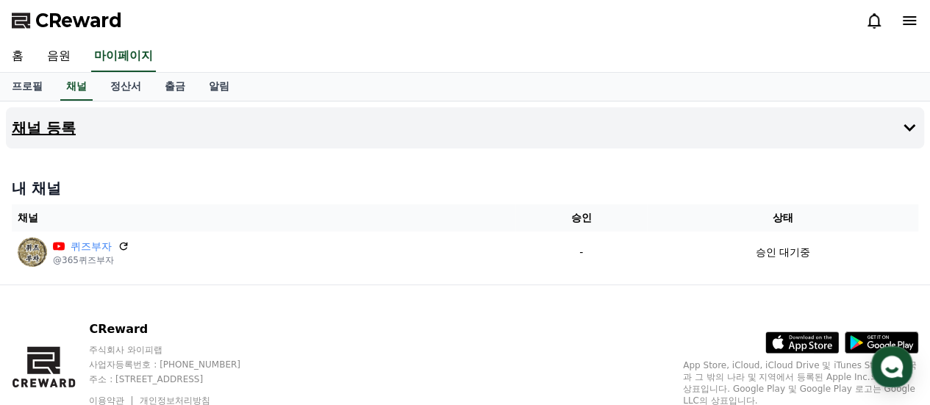
click at [324, 132] on button "채널 등록" at bounding box center [465, 127] width 918 height 41
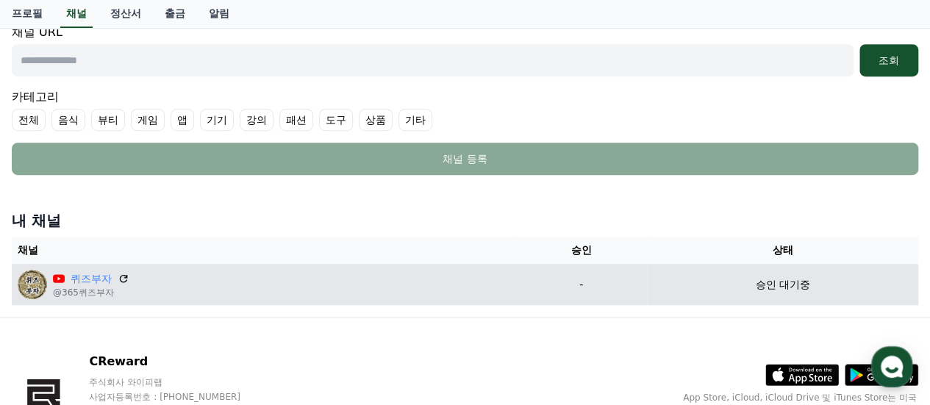
scroll to position [294, 0]
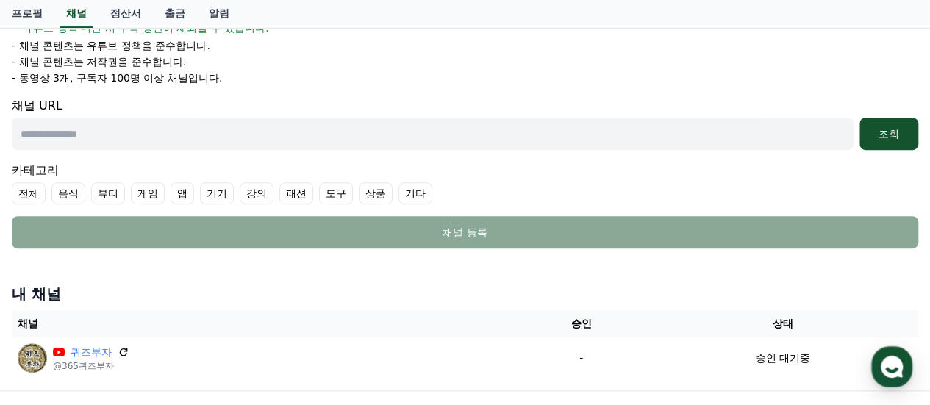
click at [223, 126] on input "text" at bounding box center [432, 134] width 841 height 32
click at [301, 140] on input "text" at bounding box center [432, 134] width 841 height 32
paste input "**********"
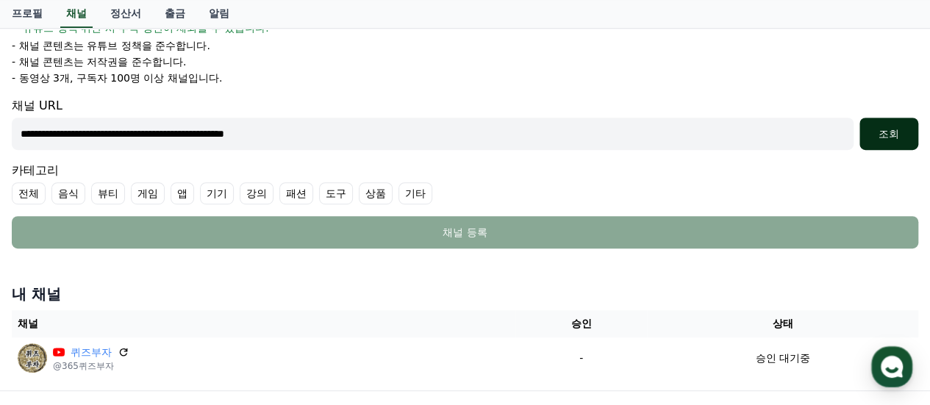
type input "**********"
click at [886, 129] on div "조회" at bounding box center [888, 133] width 47 height 15
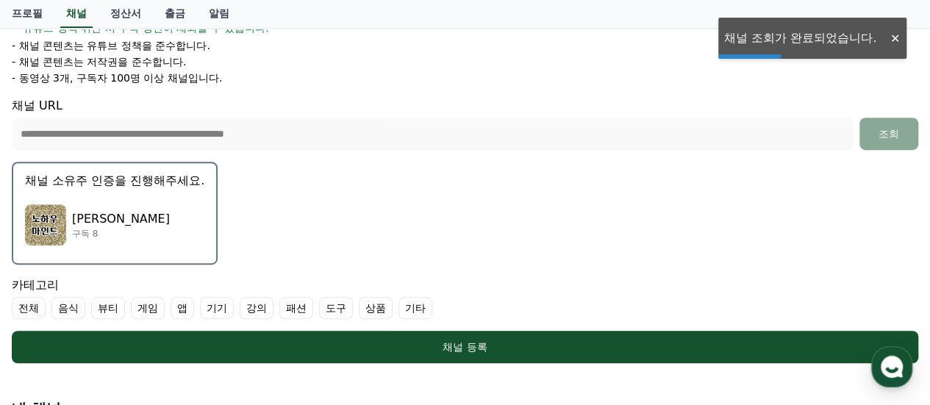
click at [90, 228] on p "구독 8" at bounding box center [121, 234] width 98 height 12
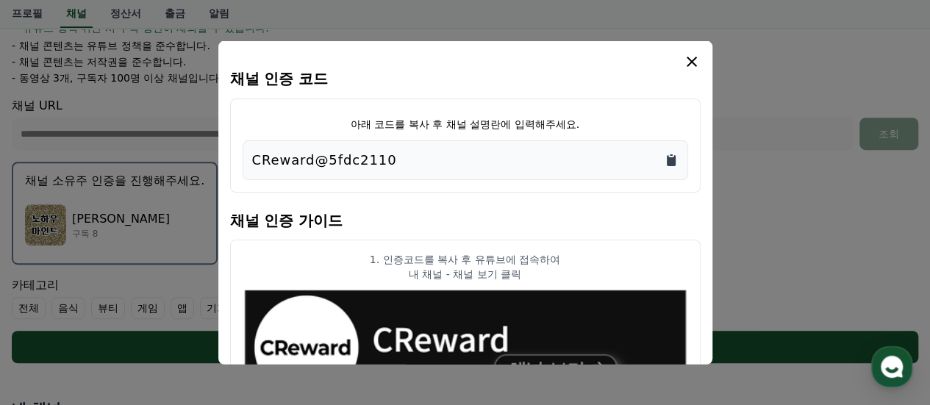
click at [672, 163] on icon "Copy to clipboard" at bounding box center [670, 159] width 9 height 11
click at [443, 59] on div "modal" at bounding box center [465, 61] width 470 height 18
click at [691, 54] on icon "modal" at bounding box center [692, 61] width 18 height 18
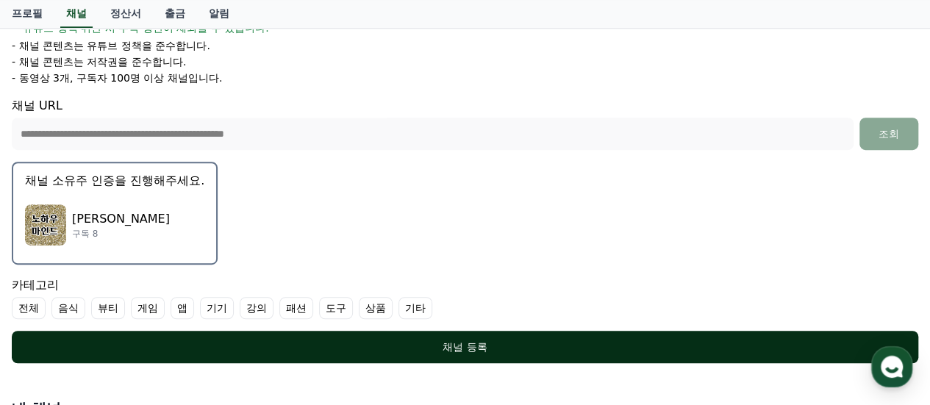
click at [413, 341] on div "채널 등록" at bounding box center [464, 346] width 847 height 15
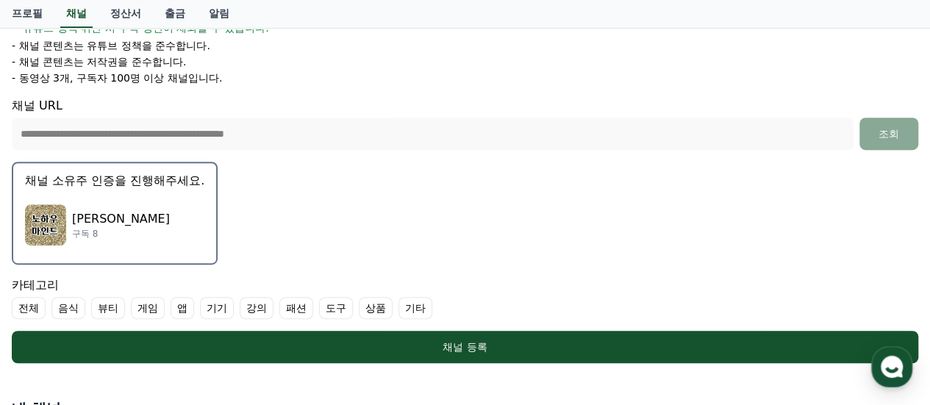
click at [18, 297] on label "전체" at bounding box center [29, 308] width 34 height 22
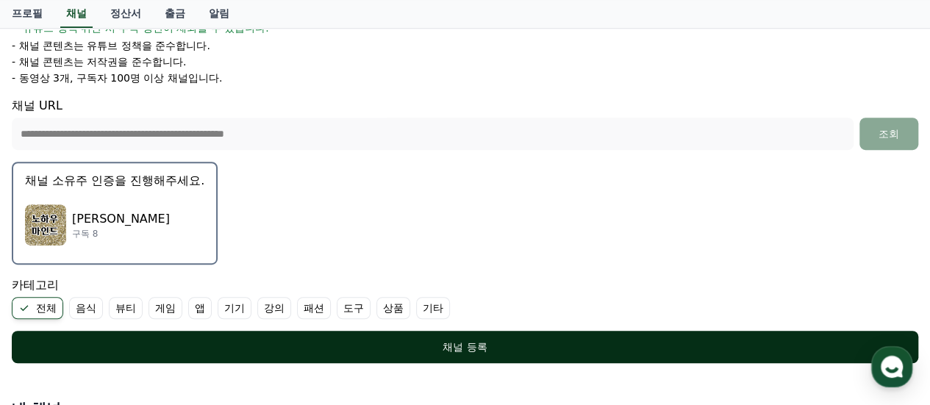
click at [141, 336] on button "채널 등록" at bounding box center [465, 347] width 906 height 32
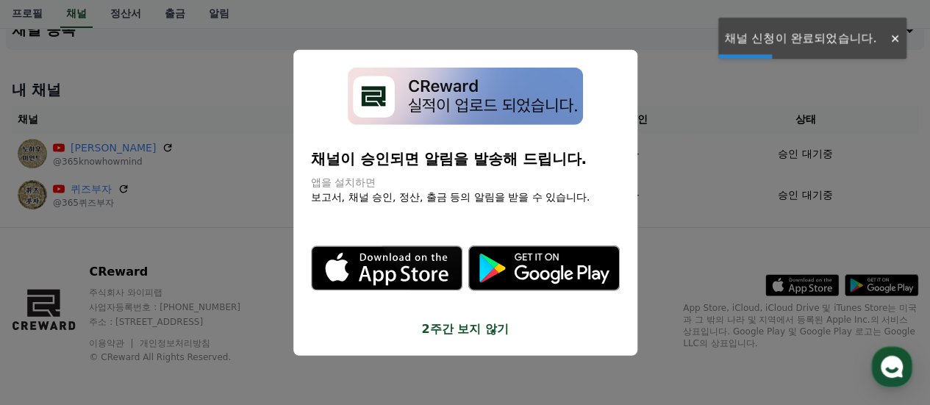
click at [673, 237] on button "close modal" at bounding box center [465, 202] width 930 height 405
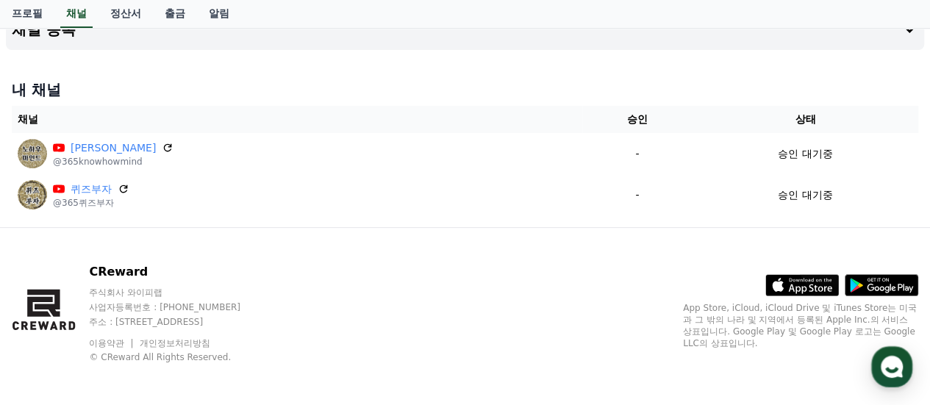
click at [414, 79] on h4 "내 채널" at bounding box center [465, 89] width 906 height 21
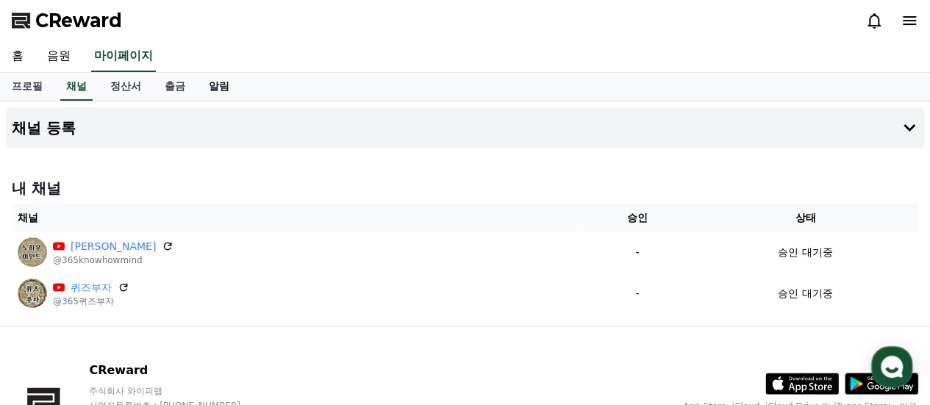
click at [212, 82] on link "알림" at bounding box center [219, 87] width 44 height 28
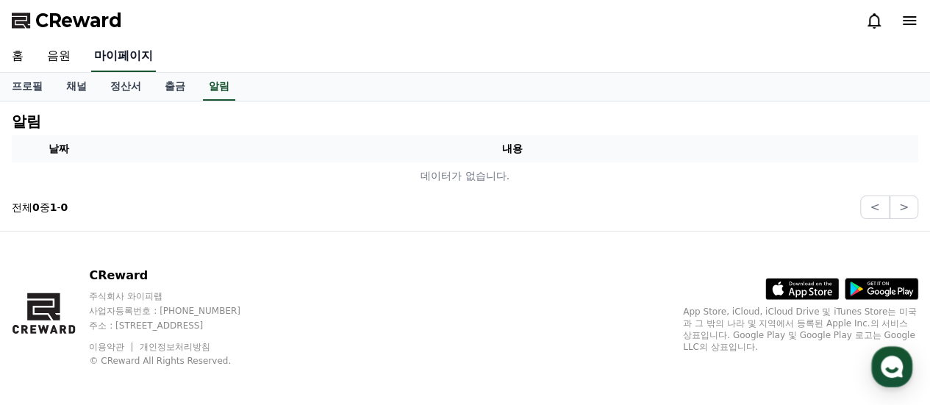
click at [119, 57] on link "마이페이지" at bounding box center [123, 56] width 65 height 31
select select "**********"
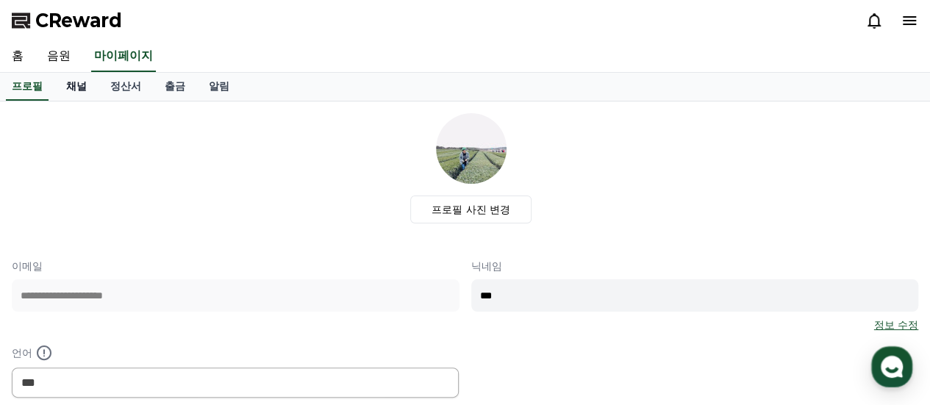
click at [82, 86] on link "채널" at bounding box center [76, 87] width 44 height 28
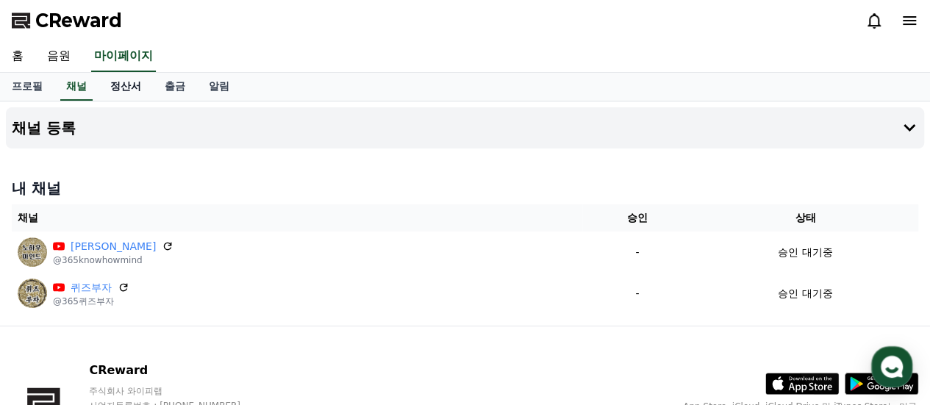
click at [140, 93] on link "정산서" at bounding box center [125, 87] width 54 height 28
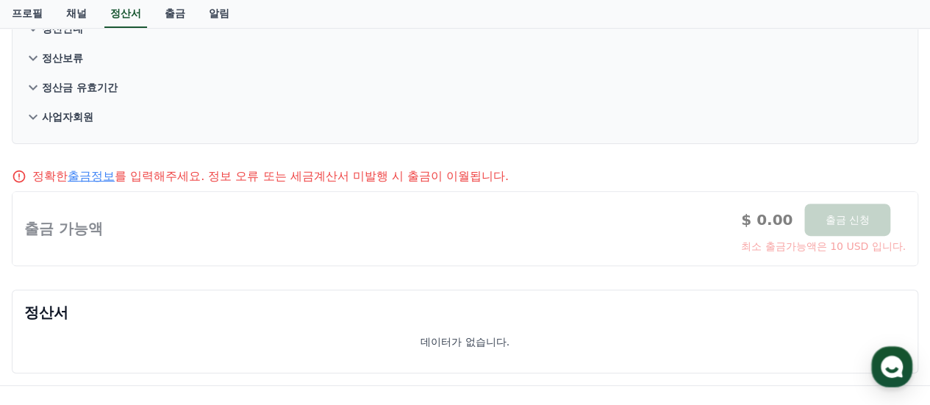
scroll to position [220, 0]
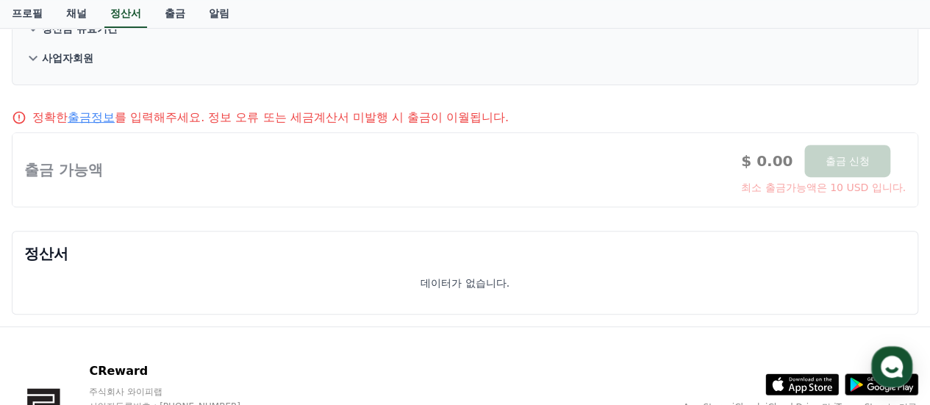
click at [93, 111] on link "출금정보" at bounding box center [91, 117] width 47 height 14
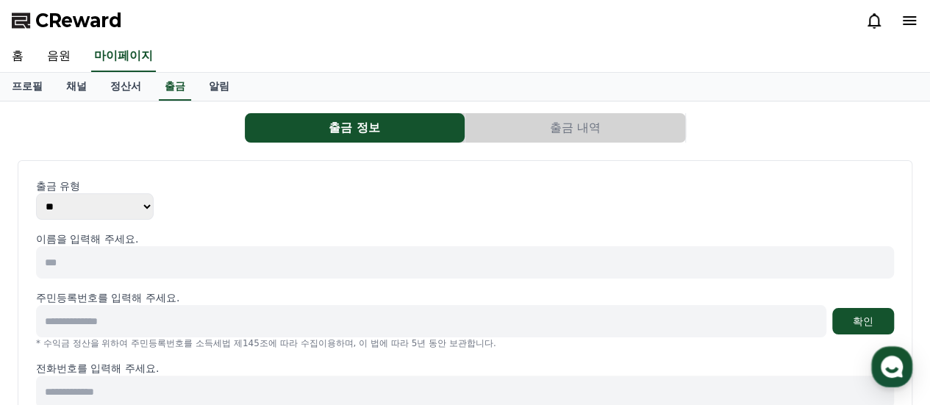
click at [106, 199] on select "** ***" at bounding box center [95, 206] width 118 height 26
click at [36, 193] on select "** ***" at bounding box center [95, 206] width 118 height 26
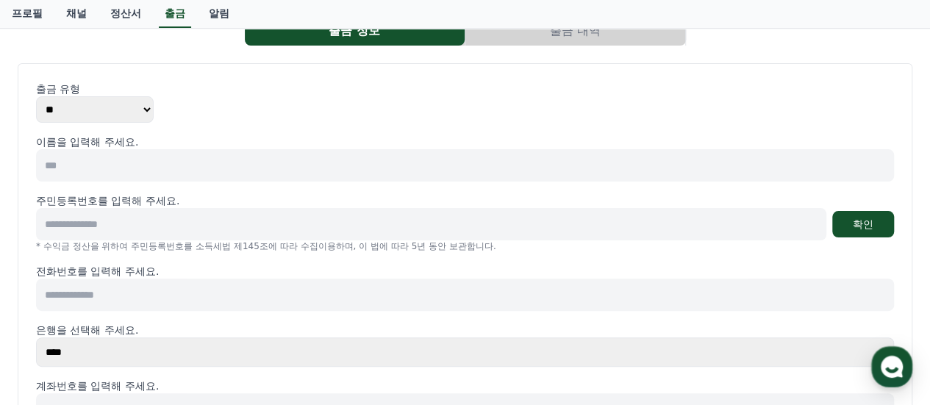
scroll to position [147, 0]
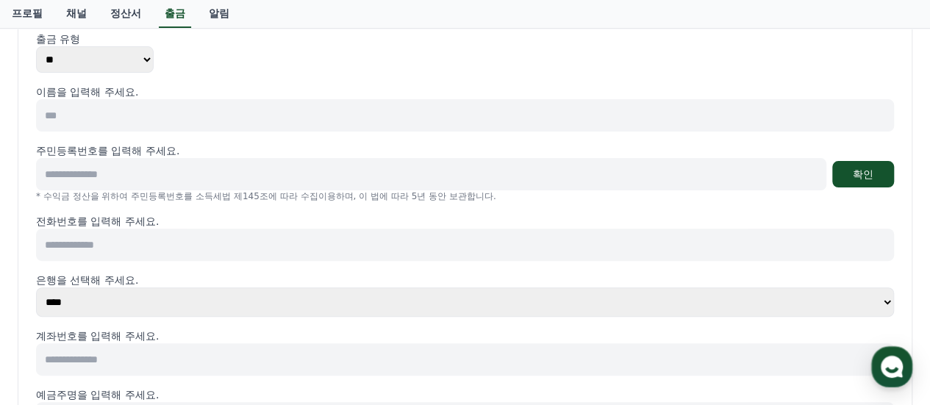
click at [144, 133] on div "이름을 입력해 주세요. 주민등록번호를 입력해 주세요. 확인 * 수익금 정산을 위하여 주민등록번호를 소득세법 제145조에 따라 수집이용하며, 이…" at bounding box center [464, 282] width 857 height 394
click at [176, 118] on input at bounding box center [464, 115] width 857 height 32
type input "***"
type input "**********"
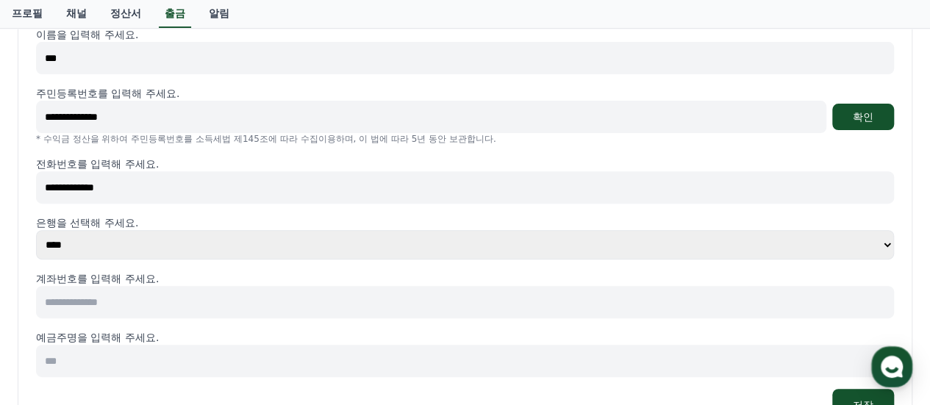
scroll to position [294, 0]
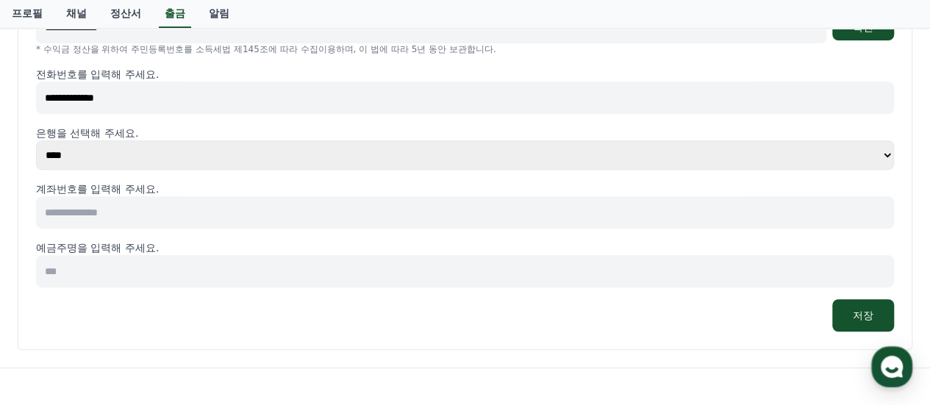
click at [267, 156] on select "**** **** **** **** **** **** **** ** ** ** ** **** *** **** **** *****" at bounding box center [464, 154] width 857 height 29
select select "********"
click at [36, 140] on select "**** **** **** **** **** **** **** ** ** ** ** **** *** **** **** *****" at bounding box center [464, 154] width 857 height 29
click at [238, 209] on input at bounding box center [464, 212] width 857 height 32
type input "**********"
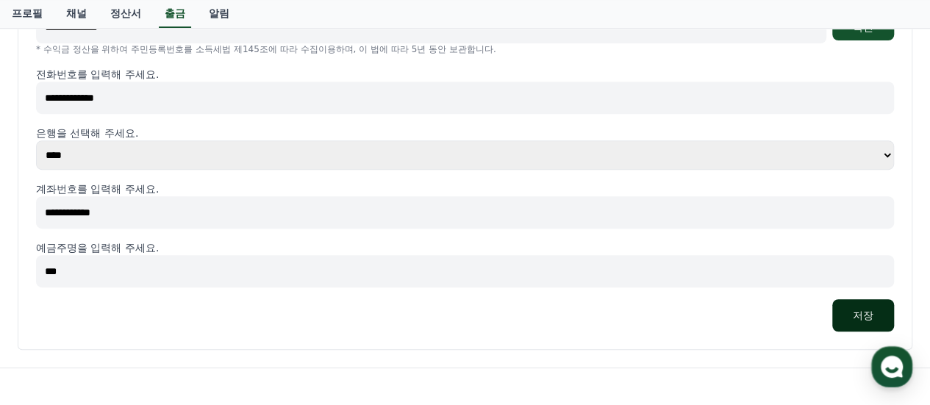
type input "***"
click at [860, 306] on button "저장" at bounding box center [863, 315] width 62 height 32
click at [846, 305] on button "저장" at bounding box center [863, 315] width 62 height 32
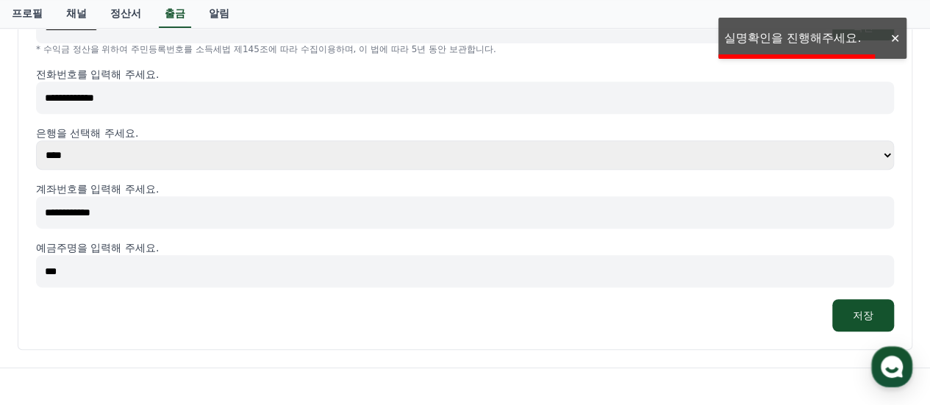
scroll to position [73, 0]
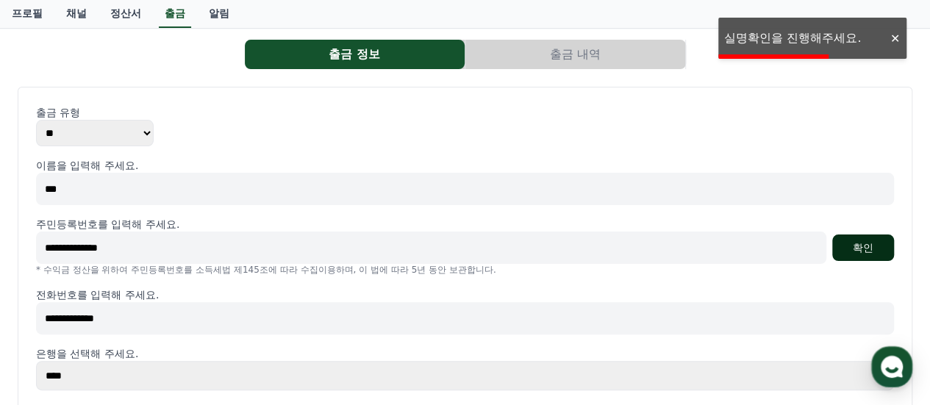
click at [851, 248] on button "확인" at bounding box center [863, 247] width 62 height 26
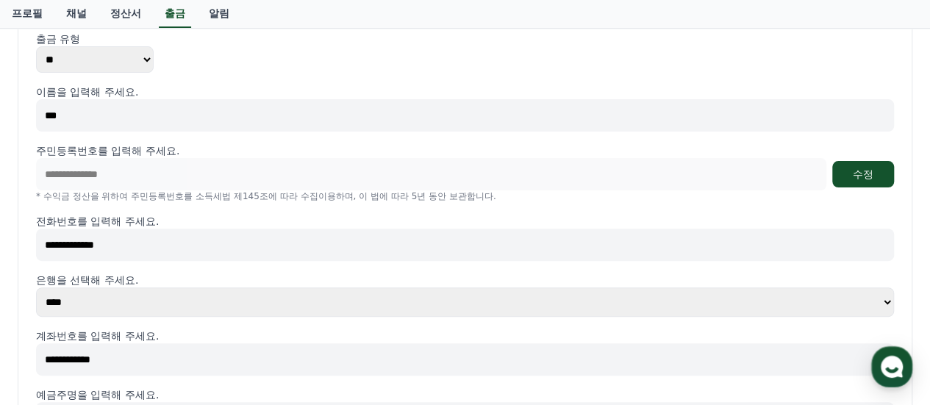
scroll to position [367, 0]
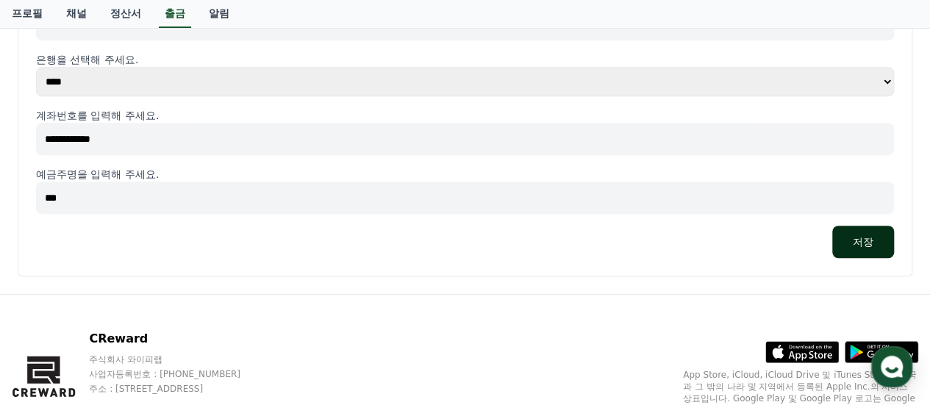
click at [854, 254] on button "저장" at bounding box center [863, 242] width 62 height 32
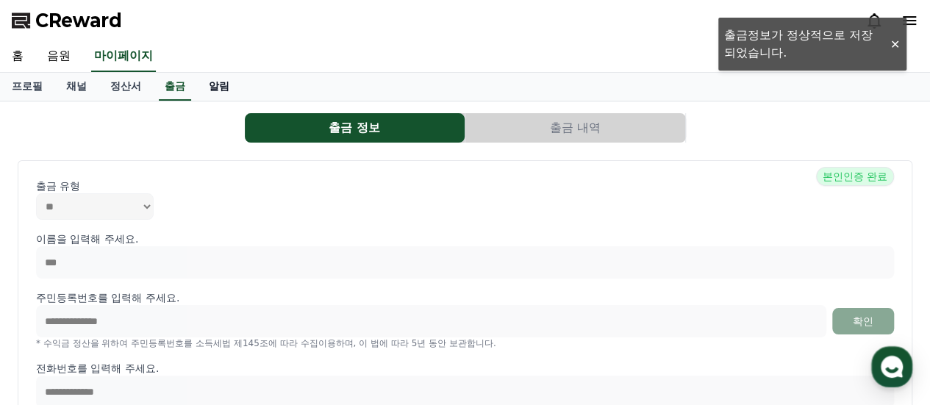
click at [229, 85] on link "알림" at bounding box center [219, 87] width 44 height 28
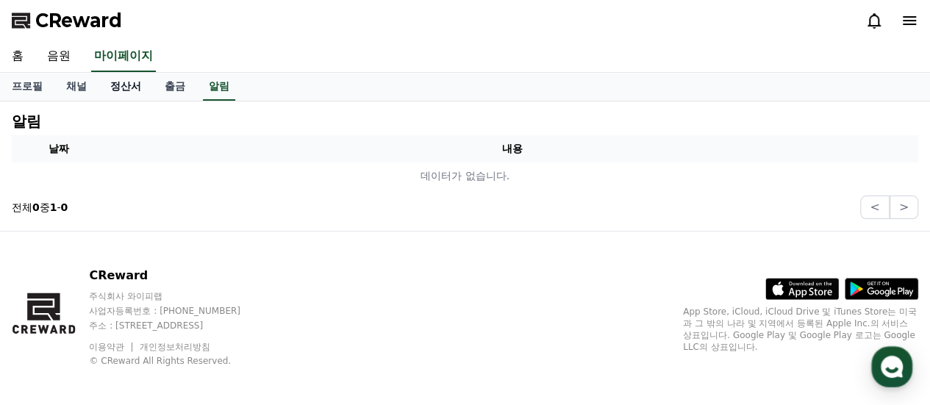
click at [128, 90] on link "정산서" at bounding box center [125, 87] width 54 height 28
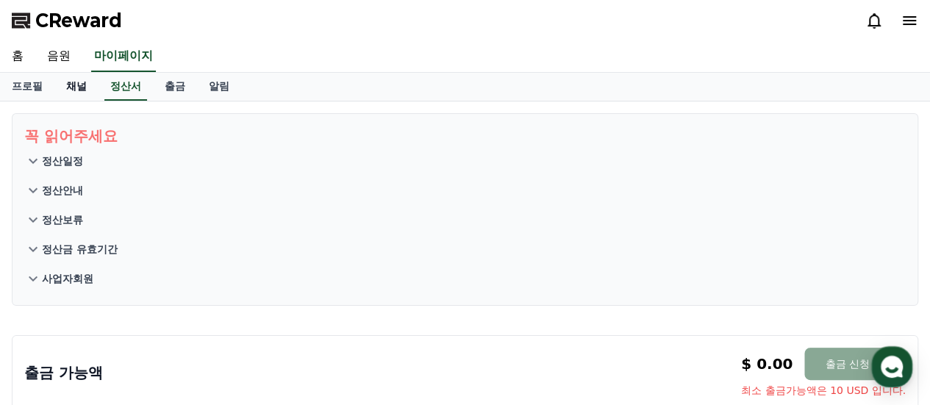
click at [82, 88] on link "채널" at bounding box center [76, 87] width 44 height 28
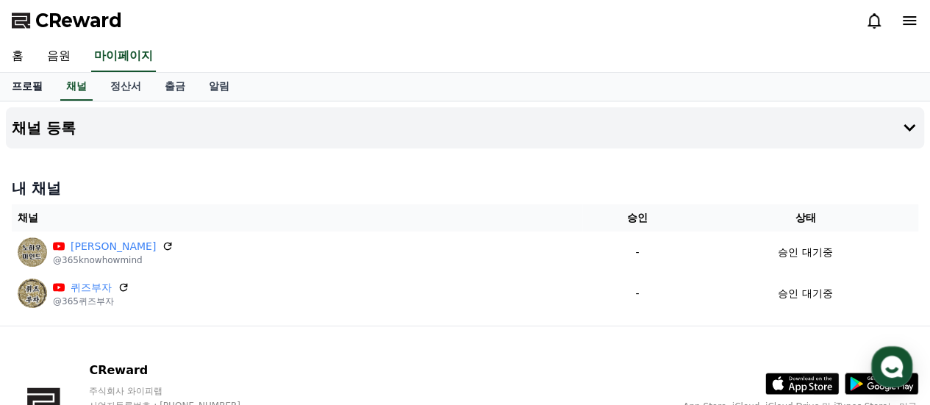
click at [26, 91] on link "프로필" at bounding box center [27, 87] width 54 height 28
select select "**********"
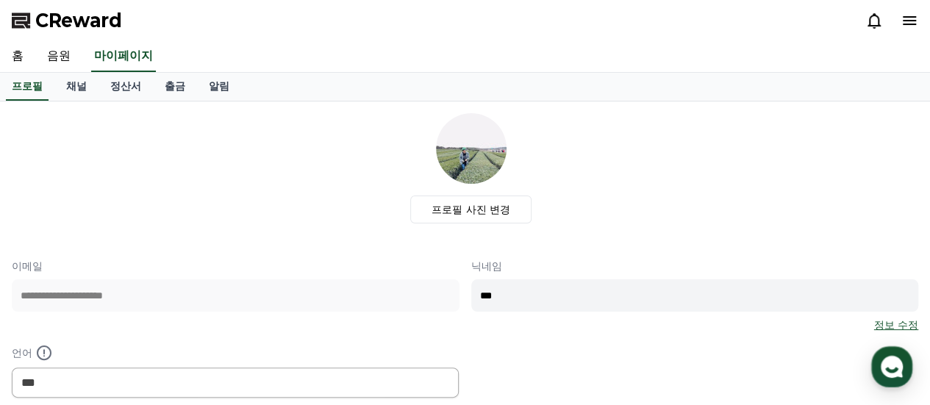
click at [904, 24] on icon at bounding box center [908, 20] width 13 height 9
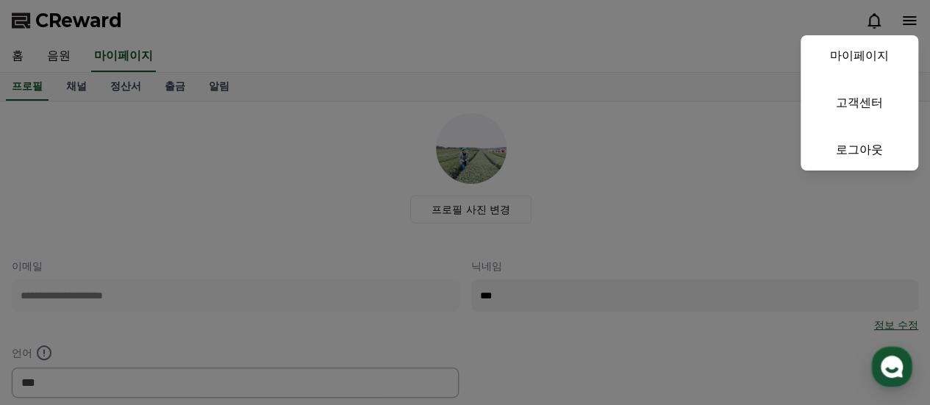
click at [276, 82] on button "close" at bounding box center [465, 202] width 930 height 405
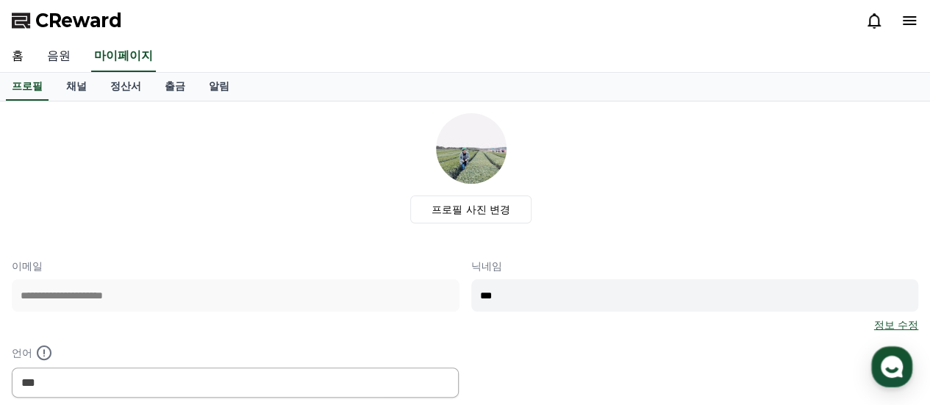
click at [59, 62] on link "음원" at bounding box center [58, 56] width 47 height 31
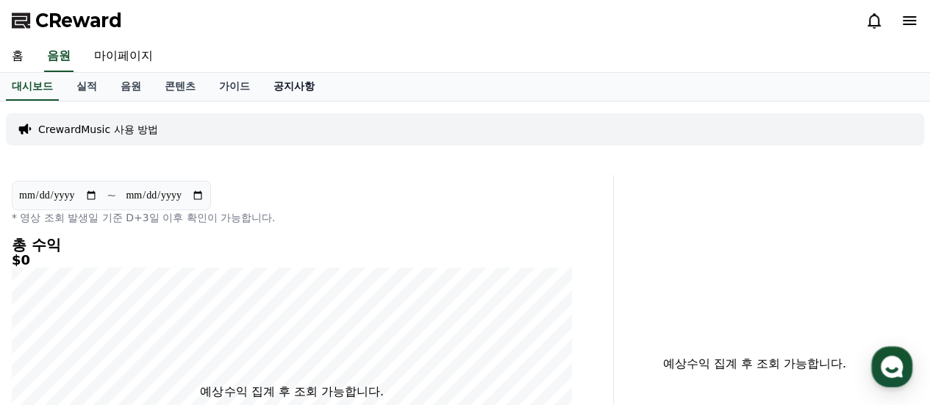
click at [307, 85] on link "공지사항" at bounding box center [294, 87] width 65 height 28
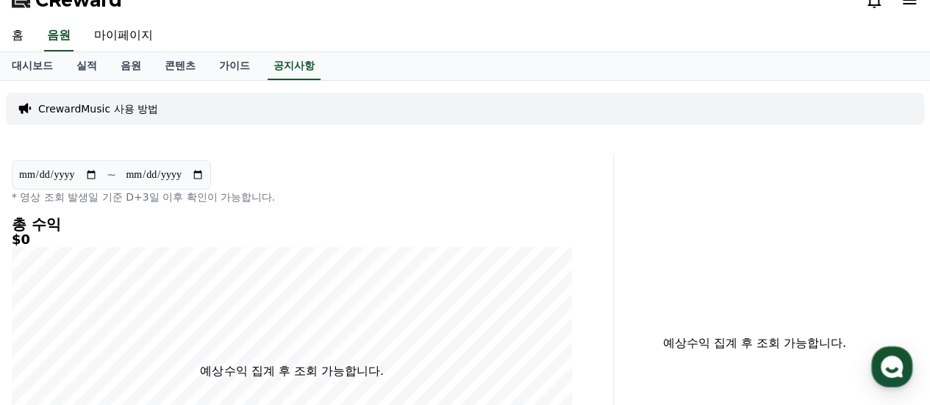
scroll to position [73, 0]
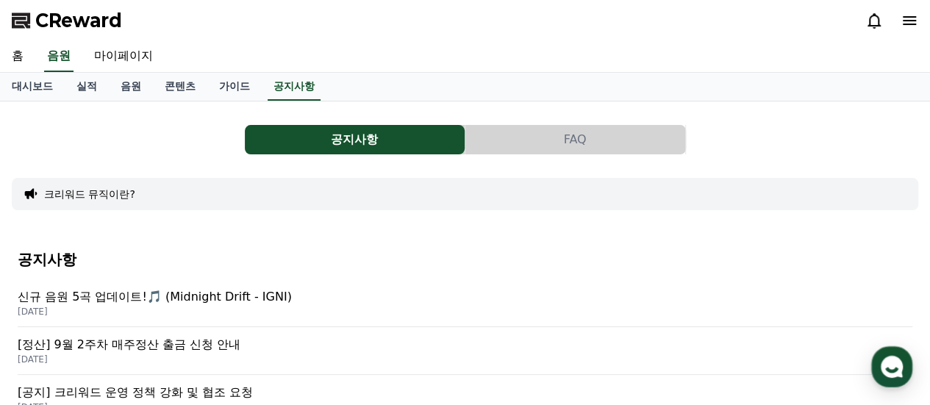
click at [570, 137] on button "FAQ" at bounding box center [575, 139] width 220 height 29
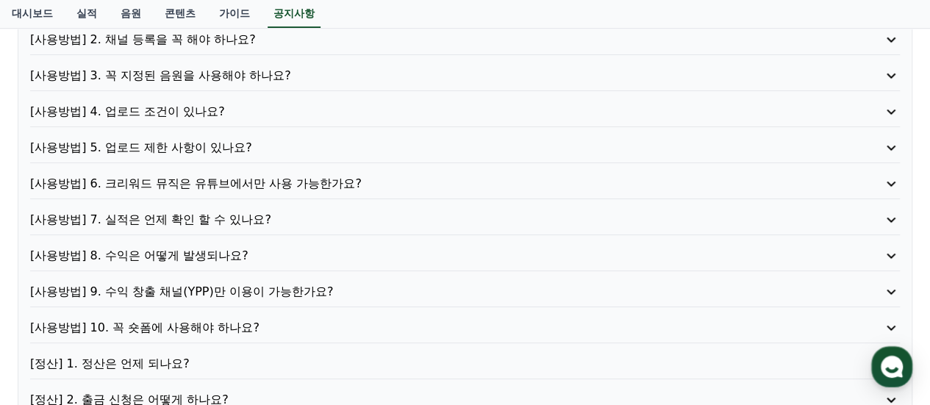
scroll to position [147, 0]
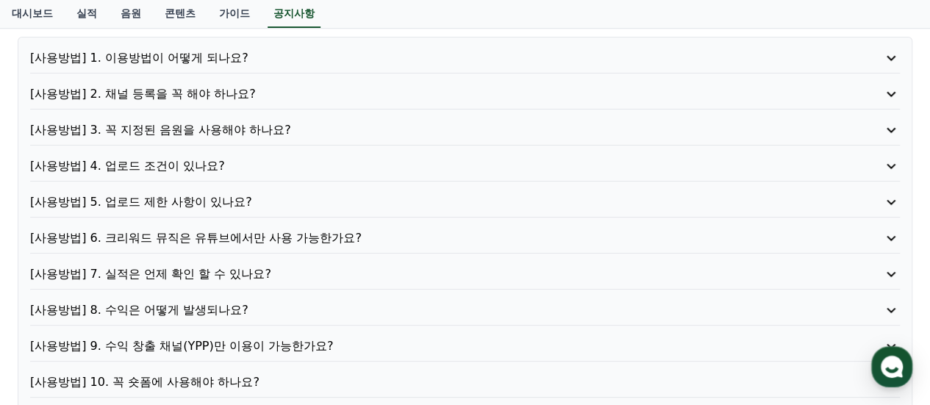
click at [209, 54] on p "[사용방법] 1. 이용방법이 어떻게 되나요?" at bounding box center [429, 58] width 799 height 18
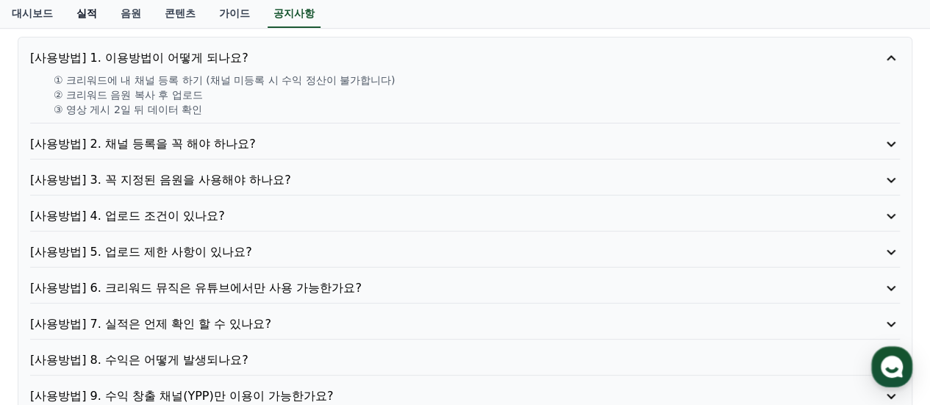
click at [104, 21] on link "실적" at bounding box center [87, 14] width 44 height 28
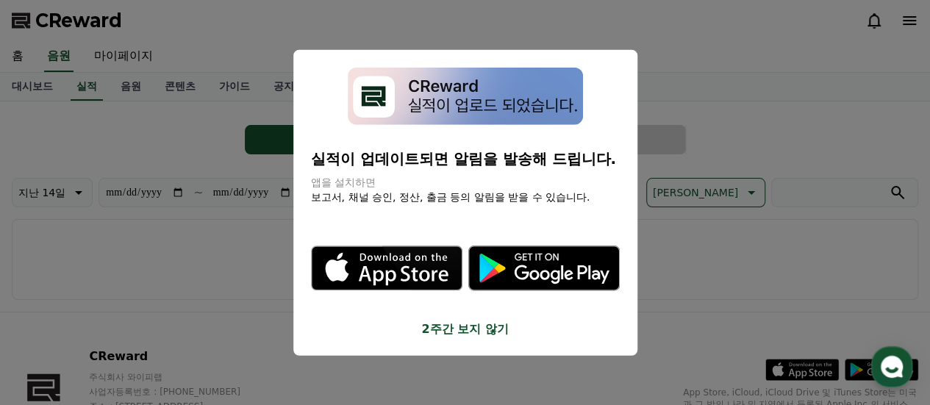
click at [657, 346] on button "close modal" at bounding box center [465, 202] width 930 height 405
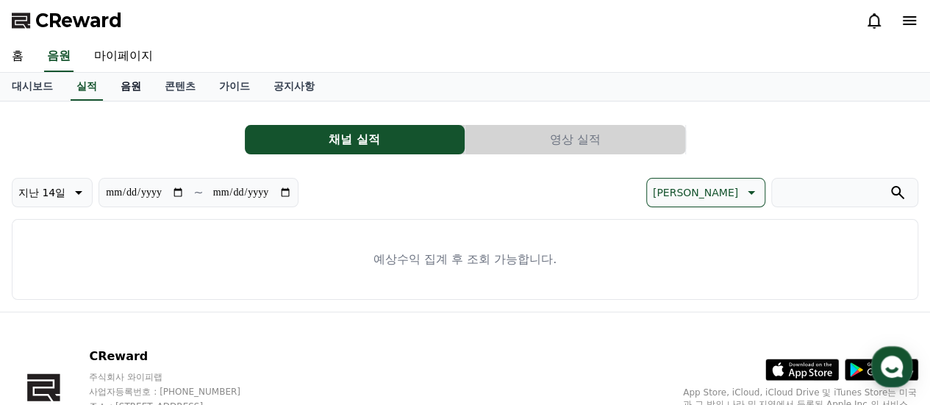
click at [122, 89] on link "음원" at bounding box center [131, 87] width 44 height 28
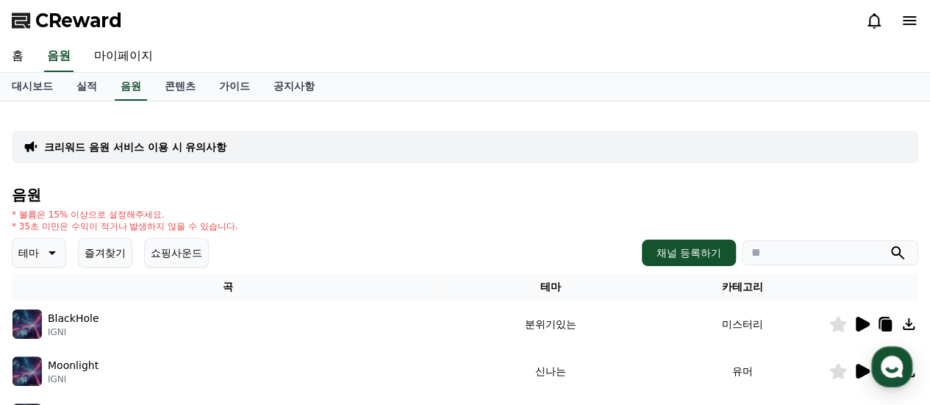
scroll to position [147, 0]
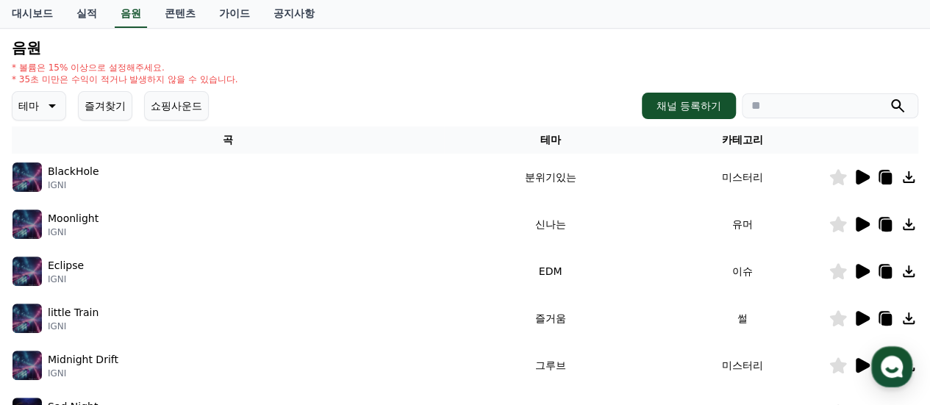
click at [857, 180] on icon at bounding box center [862, 177] width 14 height 15
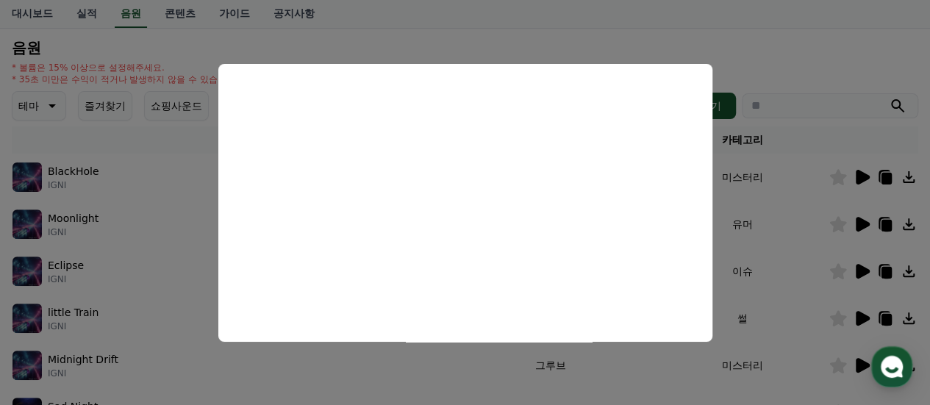
click at [589, 39] on button "close modal" at bounding box center [465, 202] width 930 height 405
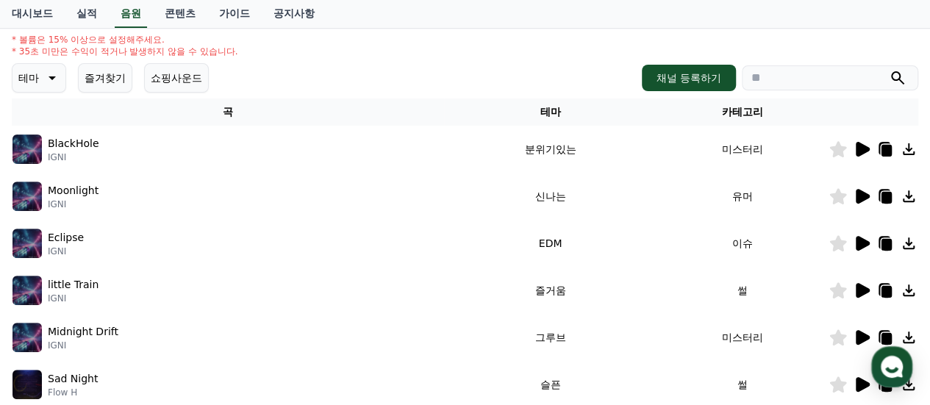
scroll to position [73, 0]
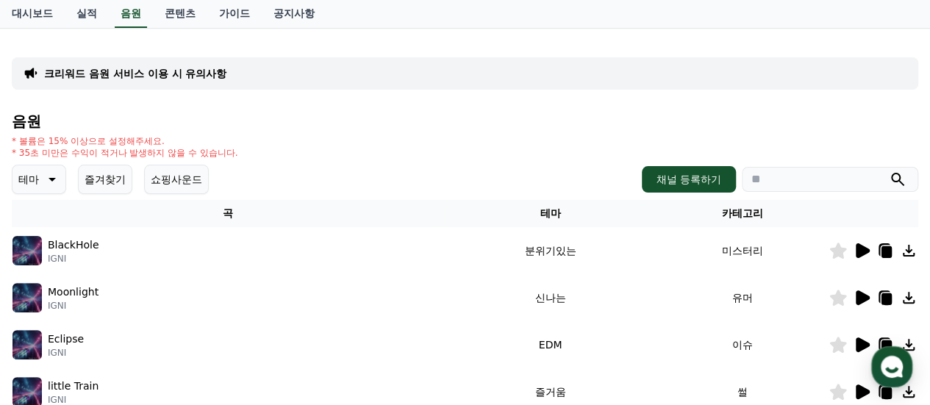
click at [31, 177] on p "테마" at bounding box center [28, 179] width 21 height 21
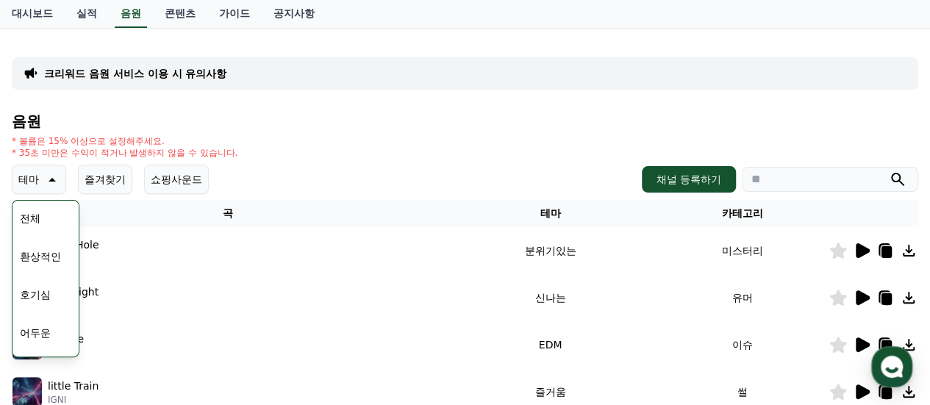
click at [46, 290] on button "호기심" at bounding box center [35, 294] width 43 height 32
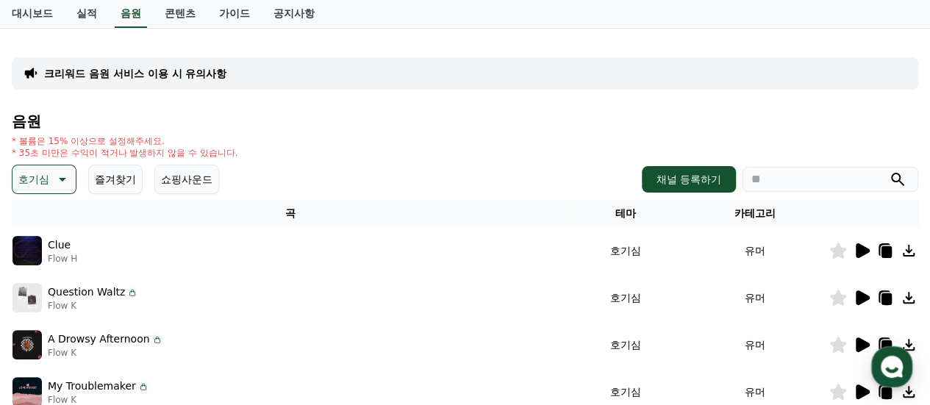
click at [863, 254] on icon at bounding box center [862, 250] width 14 height 15
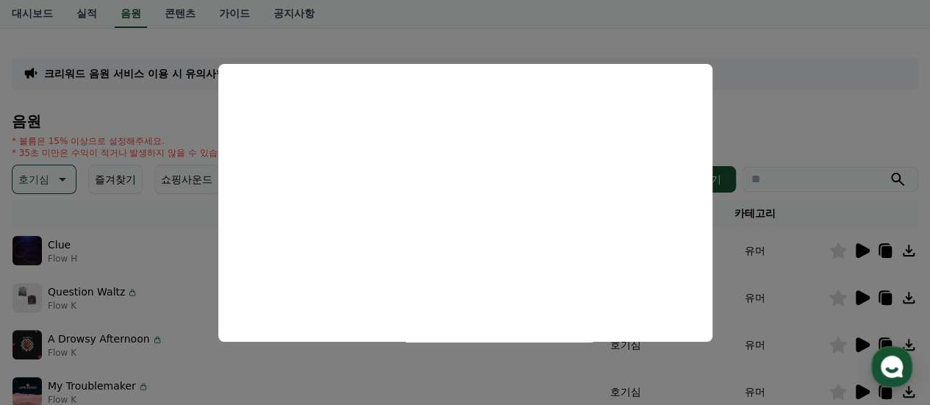
click at [764, 148] on button "close modal" at bounding box center [465, 202] width 930 height 405
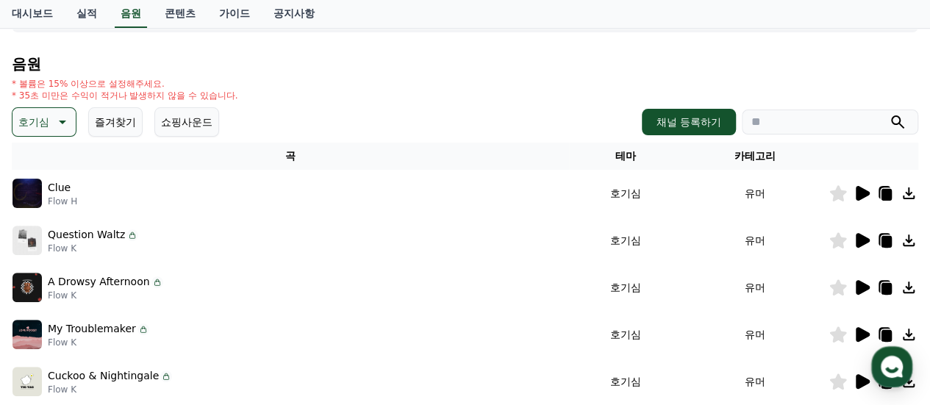
scroll to position [220, 0]
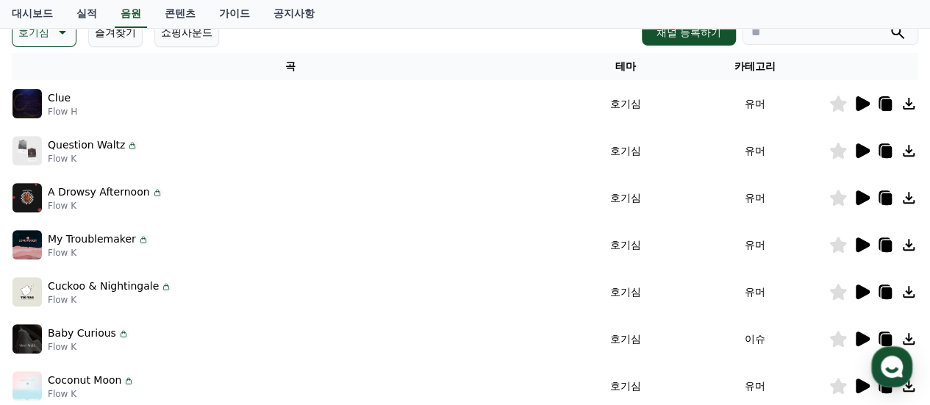
click at [862, 157] on icon at bounding box center [861, 151] width 18 height 18
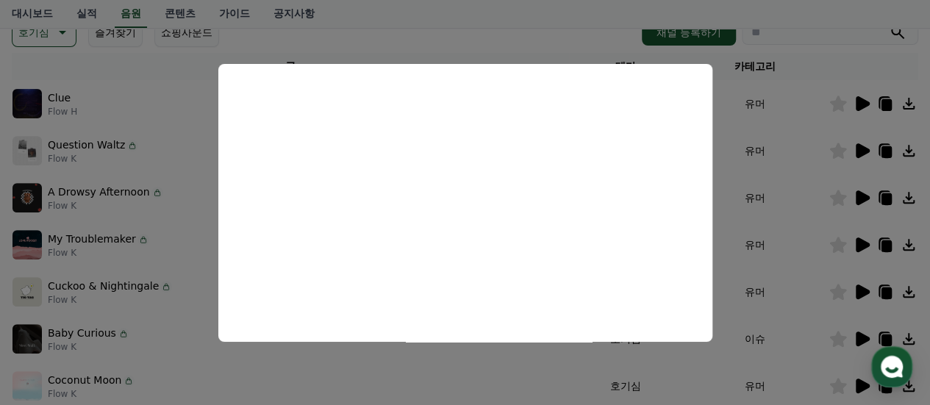
click at [757, 242] on button "close modal" at bounding box center [465, 202] width 930 height 405
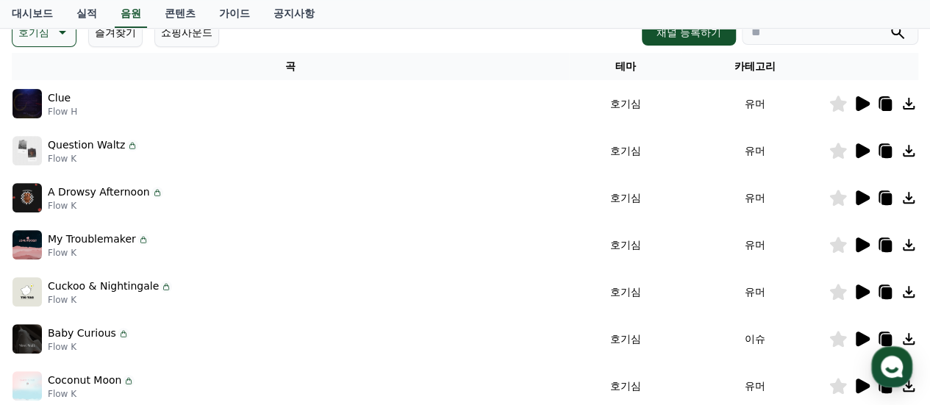
click at [855, 292] on icon at bounding box center [861, 292] width 18 height 18
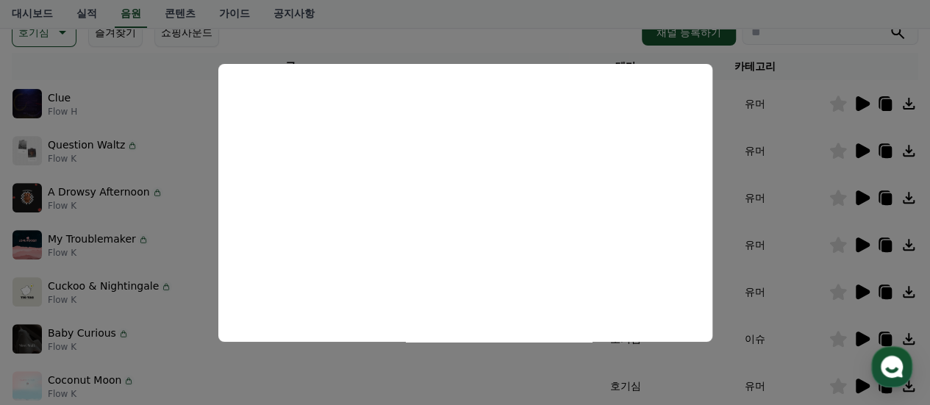
click at [737, 282] on button "close modal" at bounding box center [465, 202] width 930 height 405
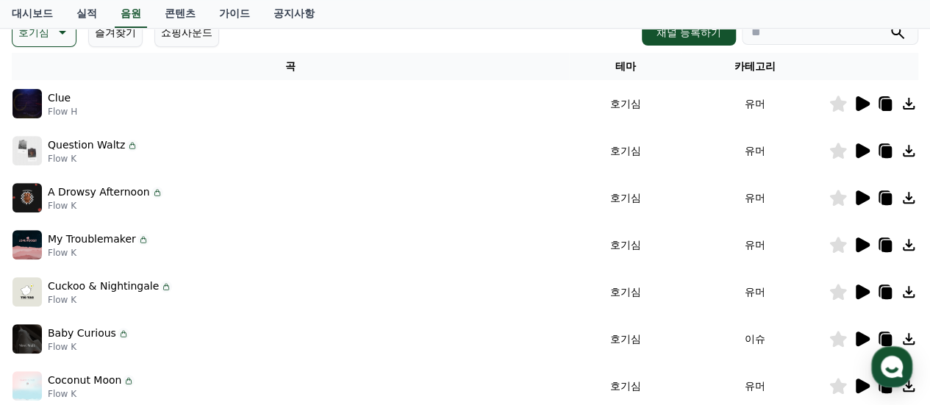
click at [886, 286] on icon at bounding box center [885, 292] width 18 height 18
click at [886, 192] on icon at bounding box center [885, 198] width 18 height 18
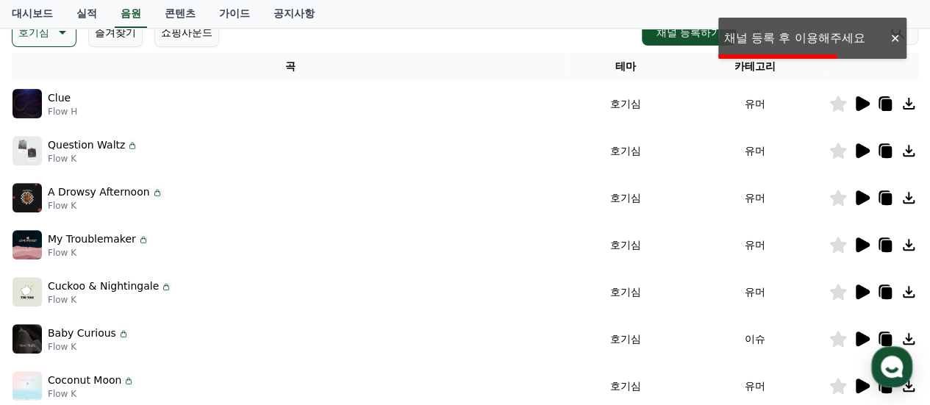
scroll to position [0, 0]
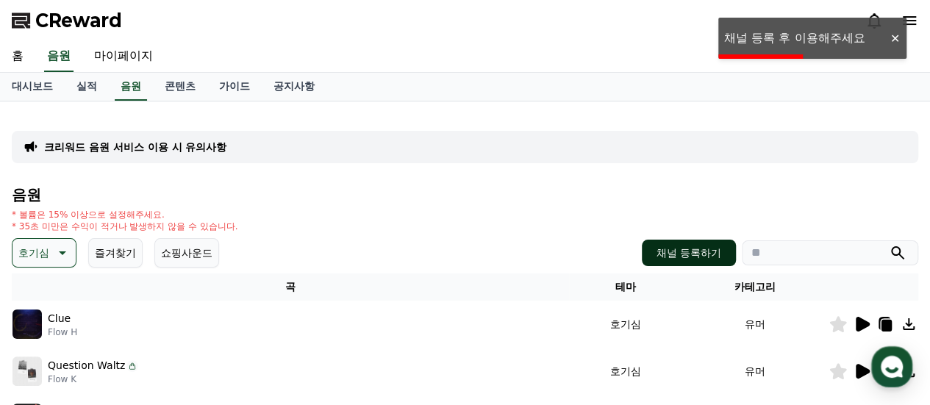
click at [700, 254] on button "채널 등록하기" at bounding box center [688, 253] width 94 height 26
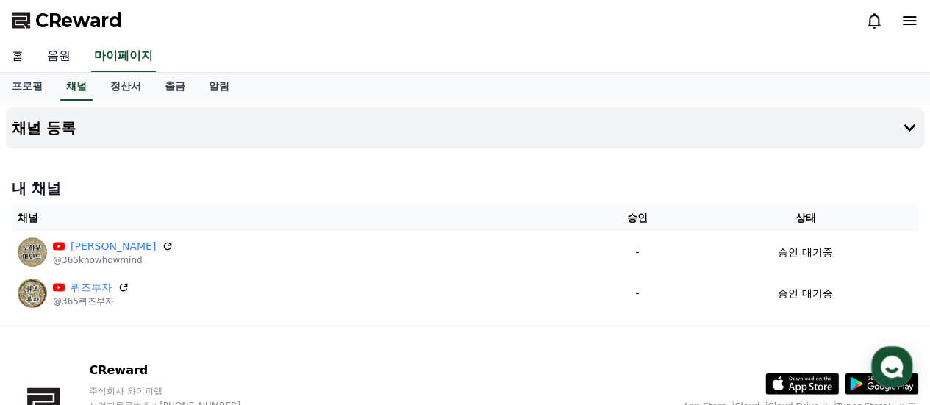
click at [50, 60] on link "음원" at bounding box center [58, 56] width 47 height 31
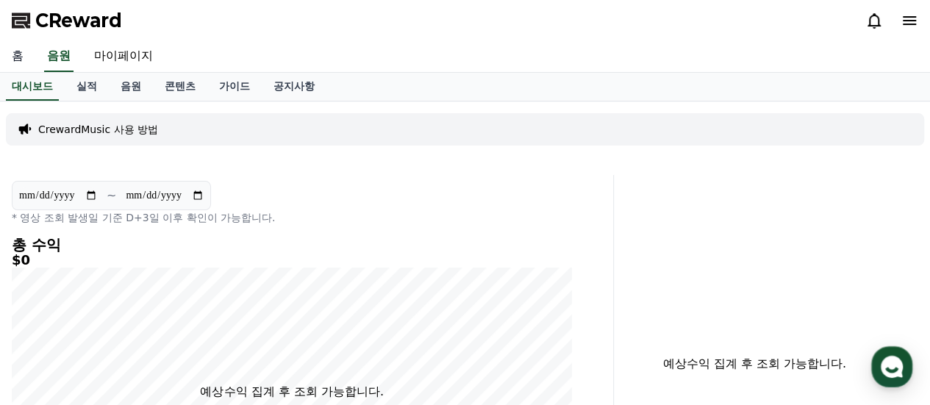
click at [13, 64] on link "홈" at bounding box center [17, 56] width 35 height 31
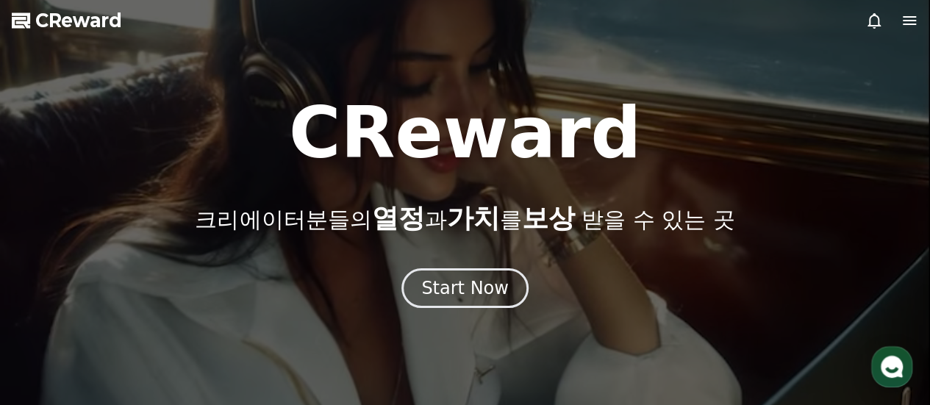
click at [911, 26] on icon at bounding box center [909, 21] width 18 height 18
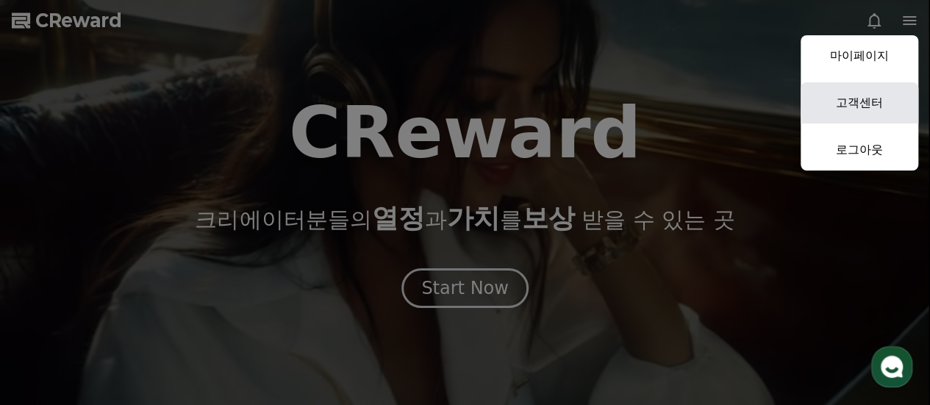
click at [858, 108] on link "고객센터" at bounding box center [859, 102] width 118 height 41
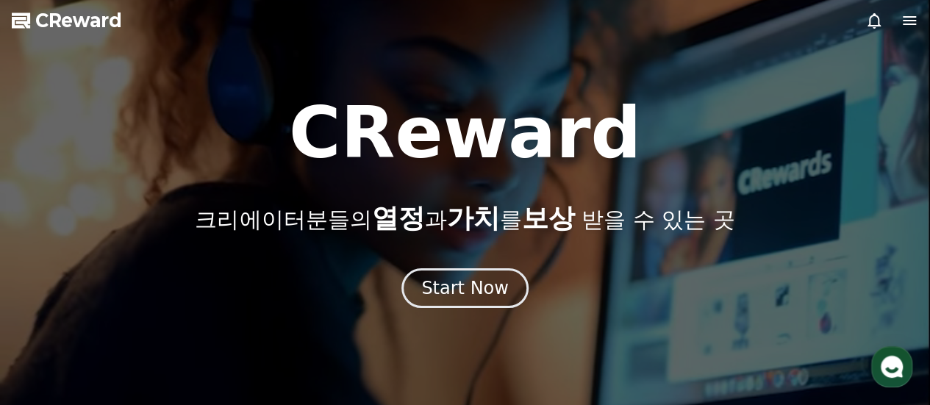
click at [907, 24] on icon at bounding box center [908, 20] width 13 height 9
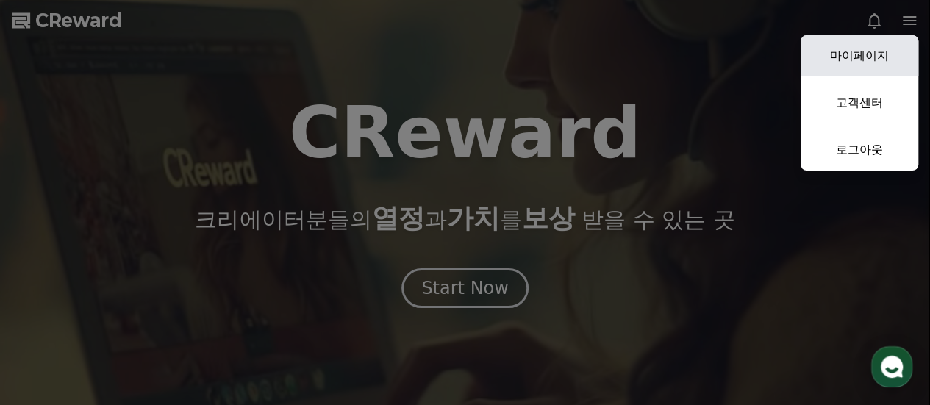
click at [888, 69] on link "마이페이지" at bounding box center [859, 55] width 118 height 41
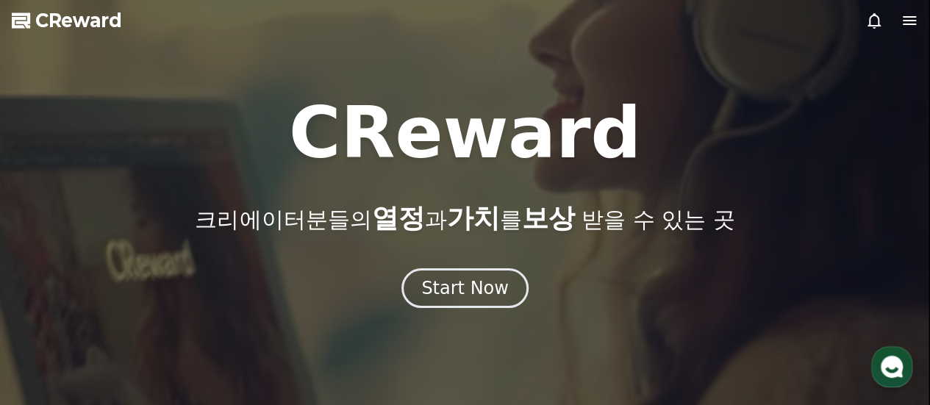
select select "**********"
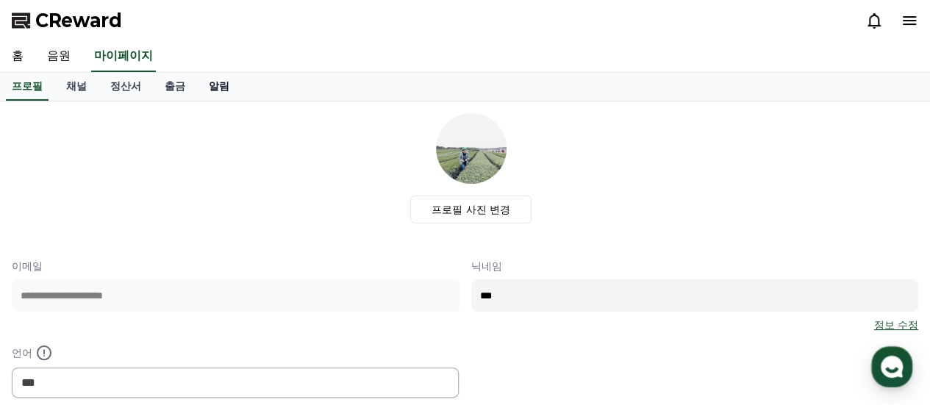
click at [217, 98] on link "알림" at bounding box center [219, 87] width 44 height 28
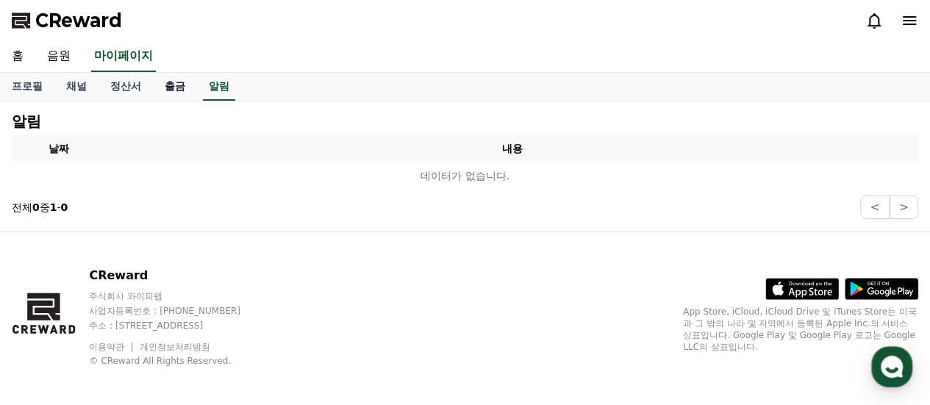
click at [182, 96] on link "출금" at bounding box center [175, 87] width 44 height 28
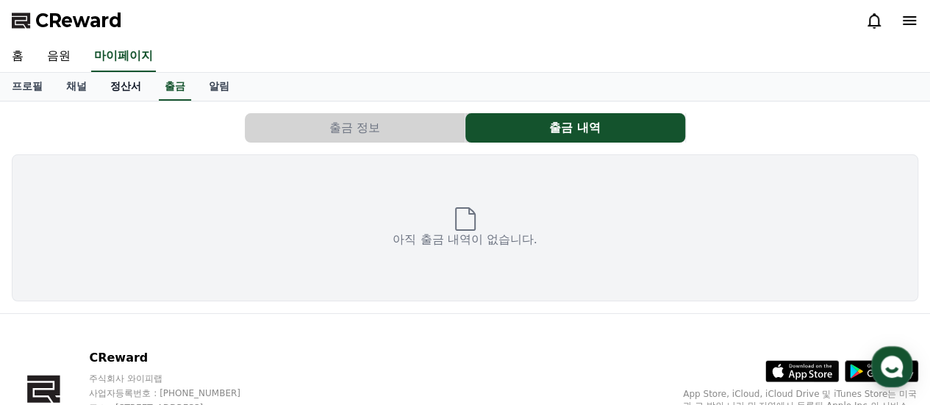
click at [134, 93] on link "정산서" at bounding box center [125, 87] width 54 height 28
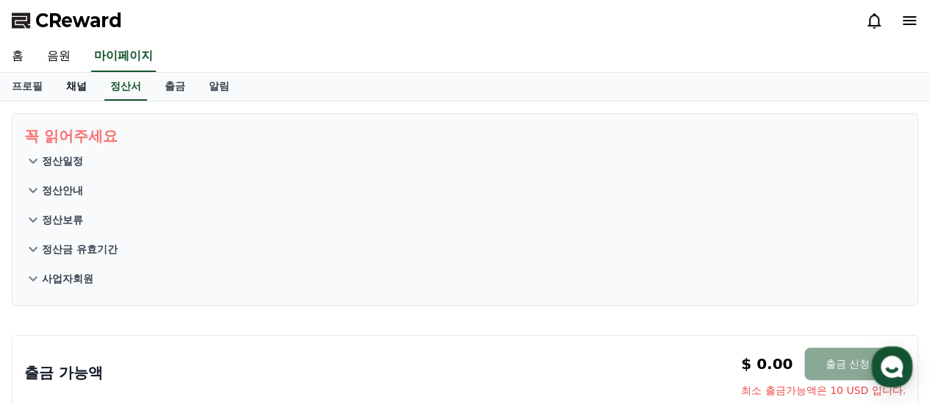
click at [88, 95] on link "채널" at bounding box center [76, 87] width 44 height 28
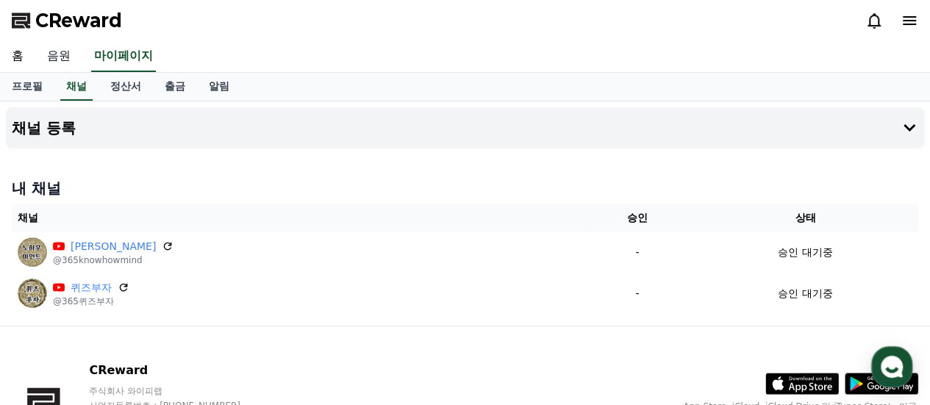
click at [47, 54] on link "음원" at bounding box center [58, 56] width 47 height 31
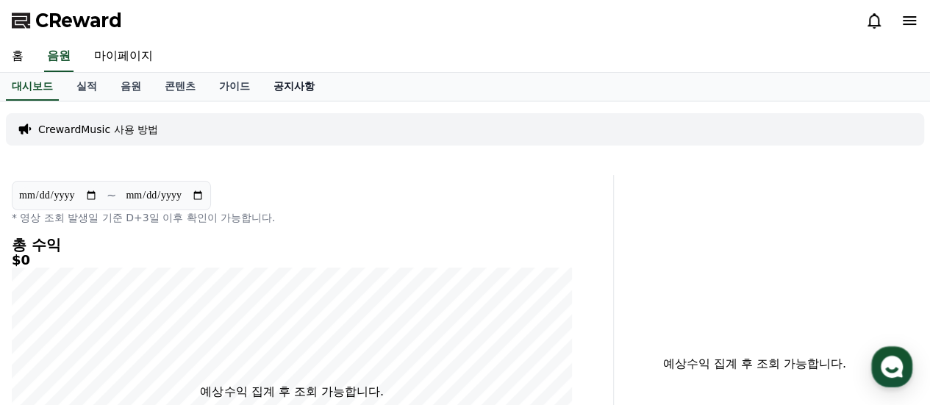
click at [286, 93] on link "공지사항" at bounding box center [294, 87] width 65 height 28
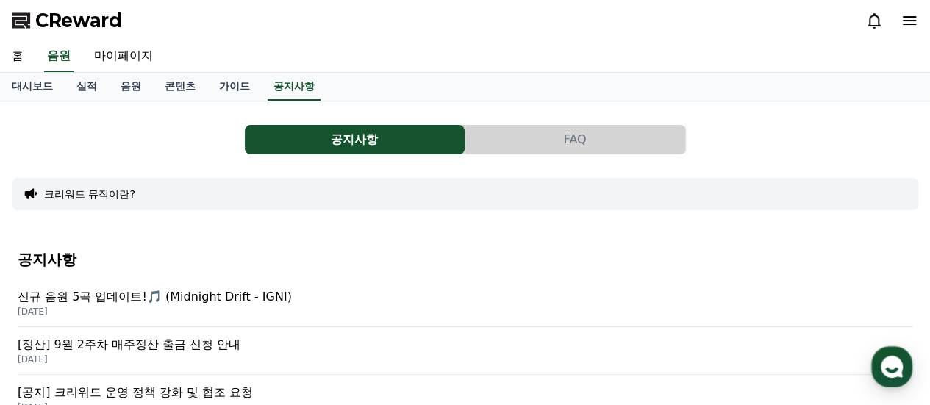
click at [117, 196] on button "크리워드 뮤직이란?" at bounding box center [89, 194] width 91 height 15
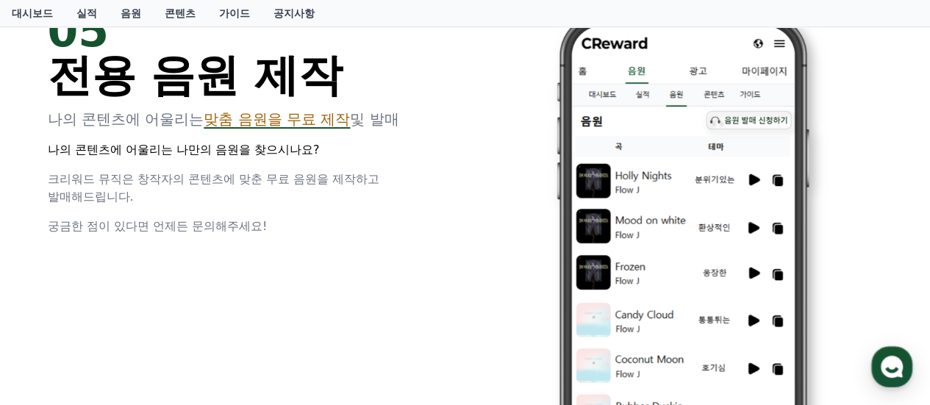
scroll to position [2866, 0]
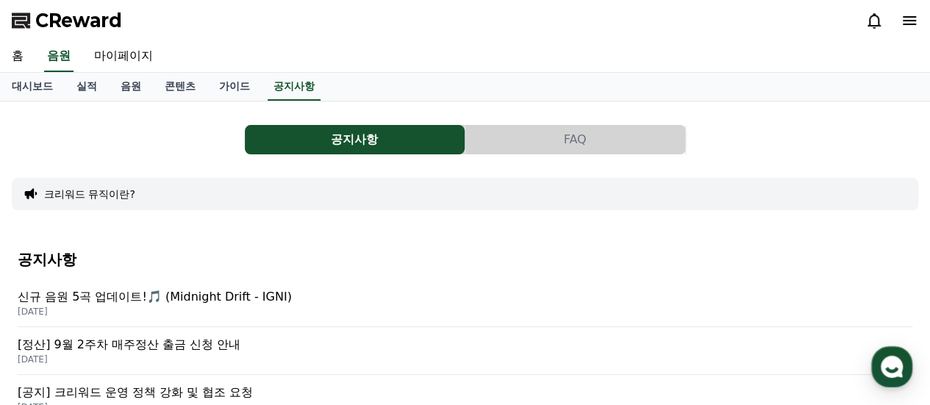
click at [628, 148] on button "FAQ" at bounding box center [575, 139] width 220 height 29
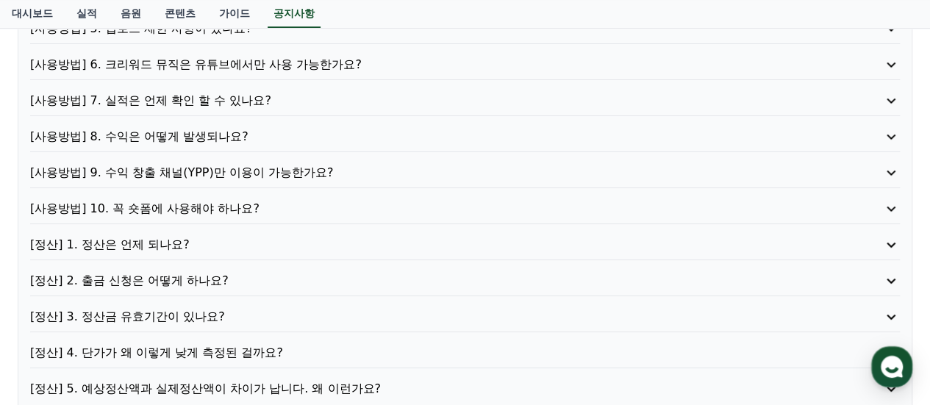
scroll to position [367, 0]
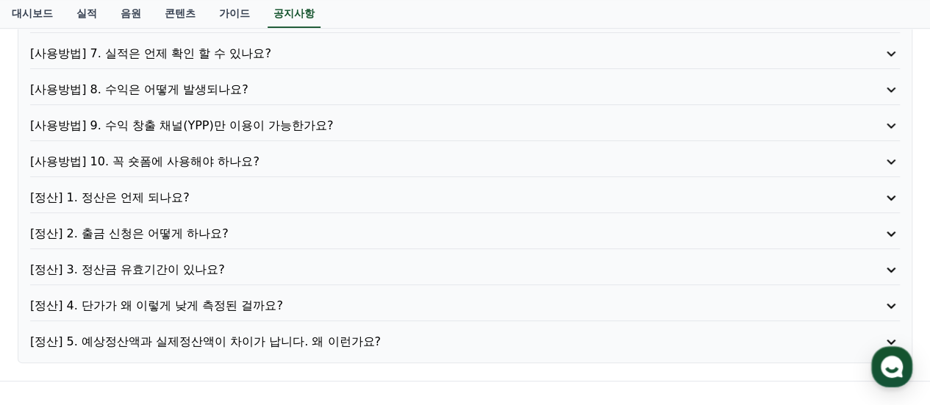
click at [196, 50] on p "[사용방법] 7. 실적은 언제 확인 할 수 있나요?" at bounding box center [429, 54] width 799 height 18
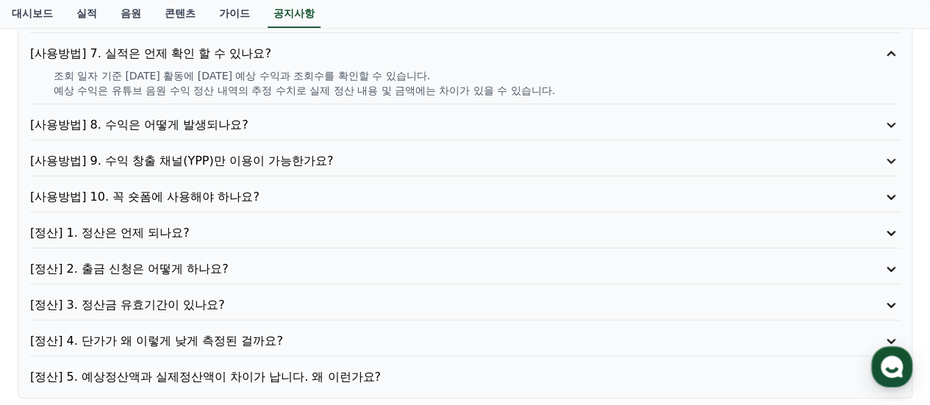
click at [206, 123] on p "[사용방법] 8. 수익은 어떻게 발생되나요?" at bounding box center [429, 125] width 799 height 18
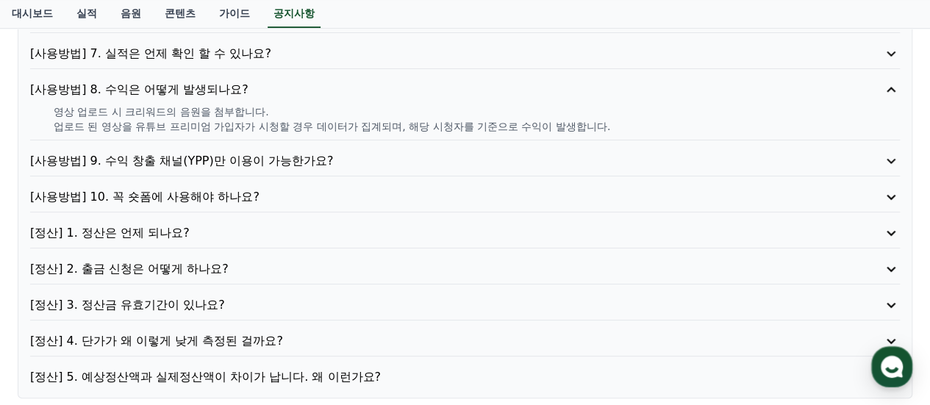
click at [208, 154] on p "[사용방법] 9. 수익 창출 채널(YPP)만 이용이 가능한가요?" at bounding box center [429, 161] width 799 height 18
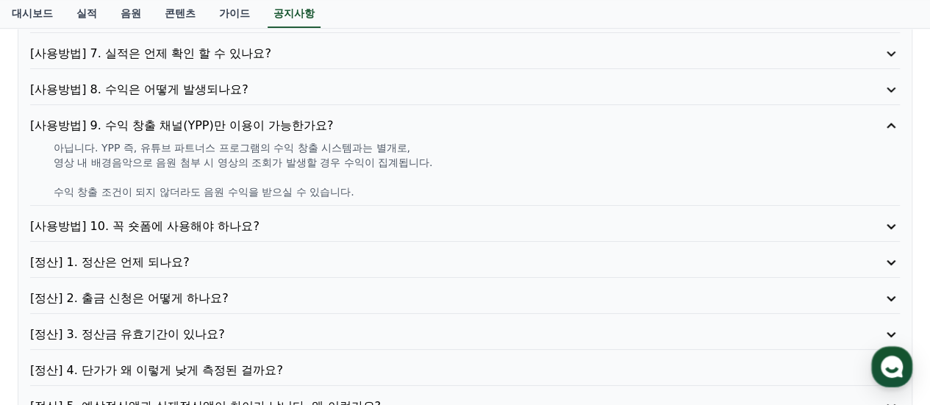
click at [203, 217] on p "[사용방법] 10. 꼭 숏폼에 사용해야 하나요?" at bounding box center [429, 226] width 799 height 18
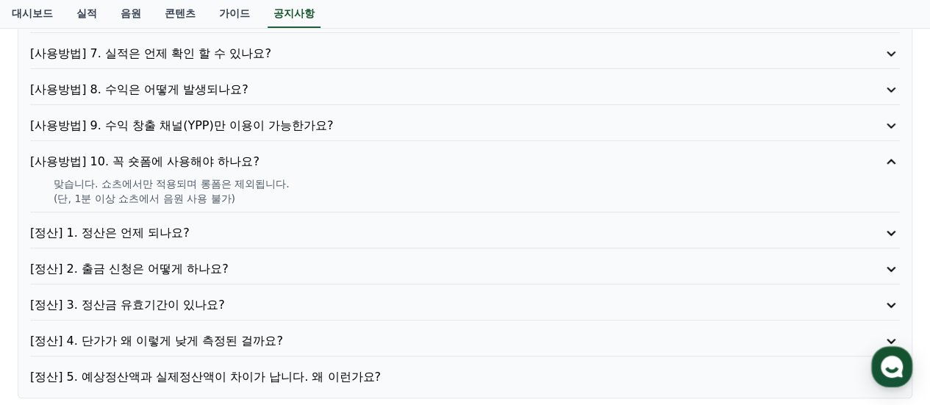
click at [204, 227] on p "[정산] 1. 정산은 언제 되나요?" at bounding box center [429, 233] width 799 height 18
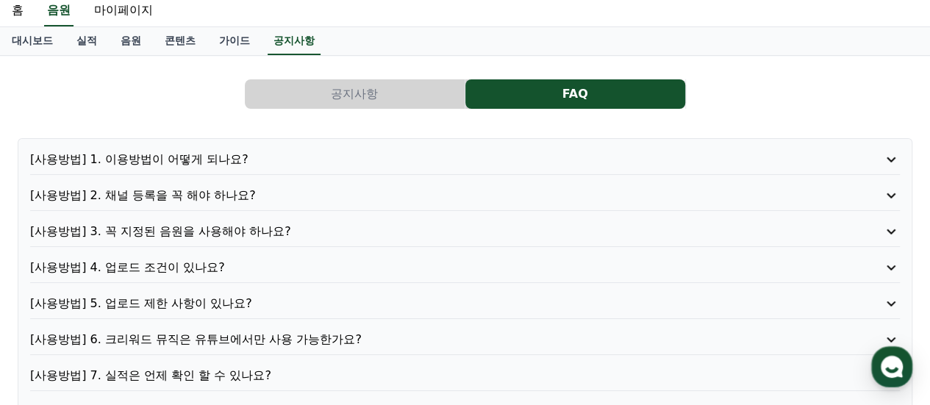
scroll to position [0, 0]
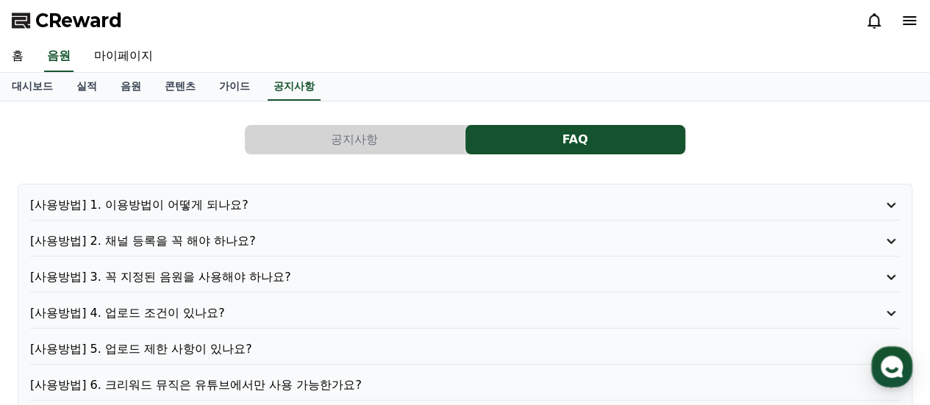
click at [432, 50] on div "홈 음원 마이페이지" at bounding box center [465, 56] width 930 height 31
click at [121, 85] on link "음원" at bounding box center [131, 87] width 44 height 28
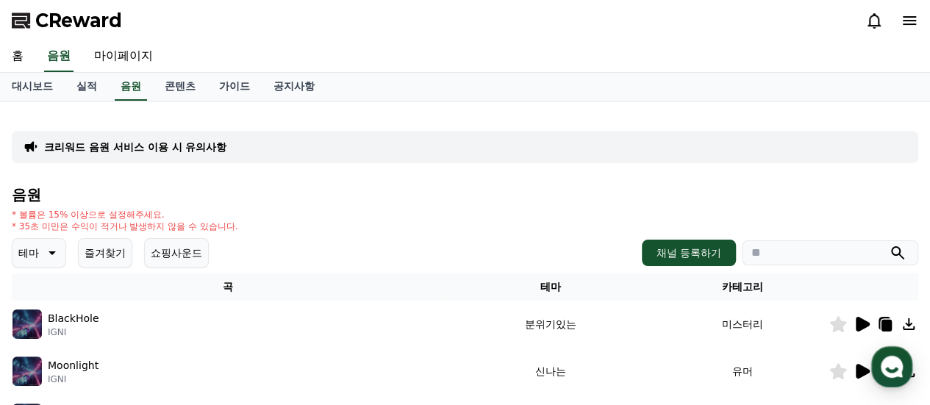
click at [57, 245] on icon at bounding box center [51, 253] width 18 height 18
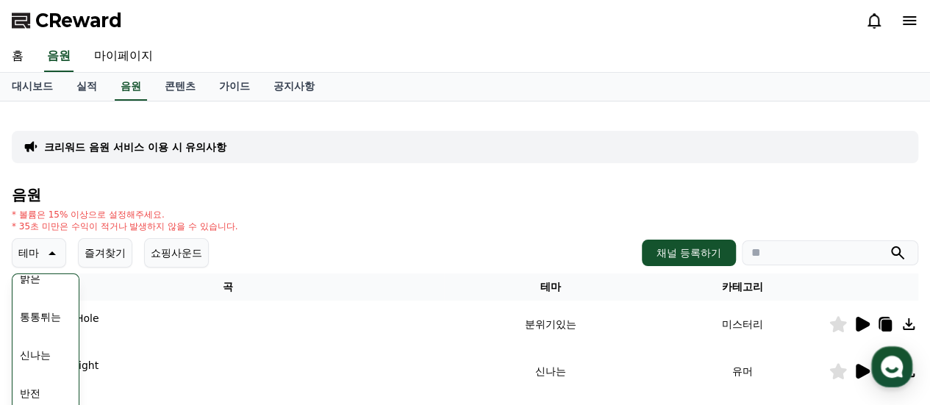
scroll to position [73, 0]
click at [48, 308] on button "호기심" at bounding box center [35, 294] width 43 height 32
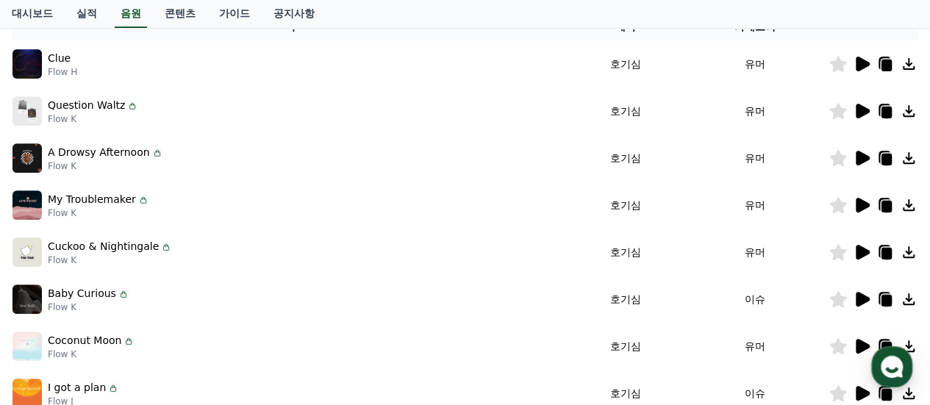
scroll to position [294, 0]
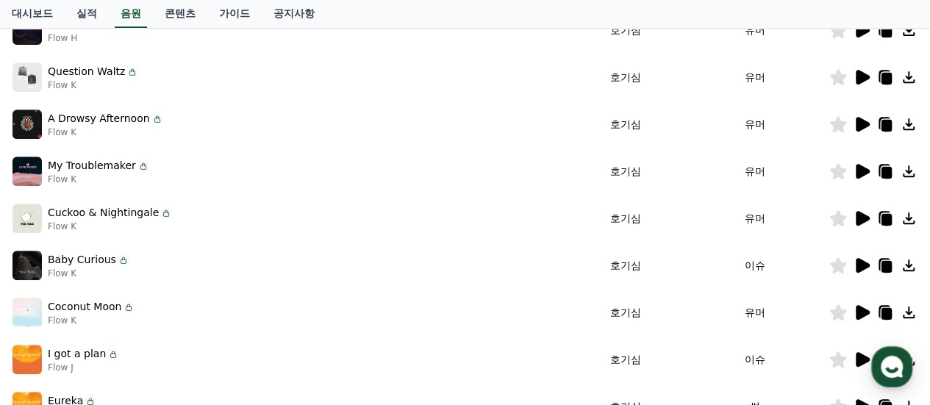
click at [880, 223] on icon at bounding box center [885, 218] width 18 height 18
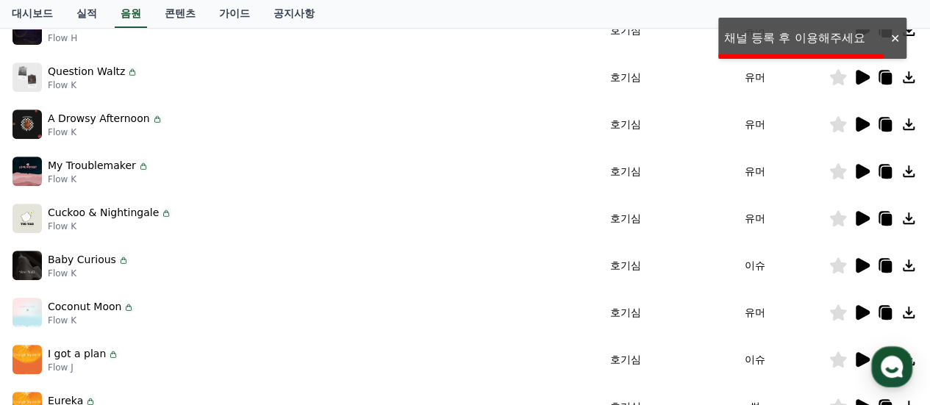
click at [913, 215] on icon at bounding box center [908, 218] width 18 height 18
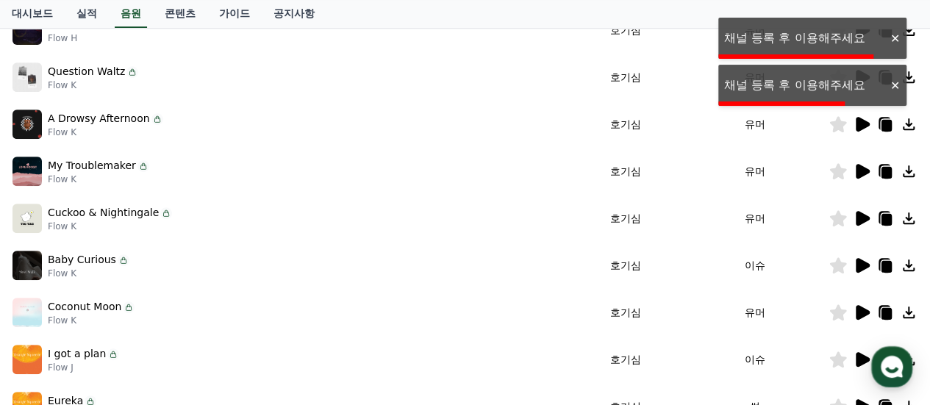
click at [883, 219] on icon at bounding box center [886, 220] width 10 height 12
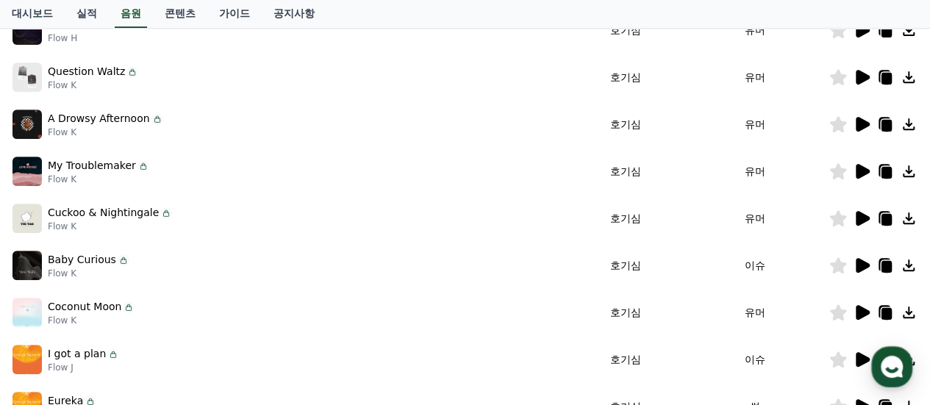
click at [391, 179] on div "My Troublemaker Flow K" at bounding box center [289, 171] width 555 height 29
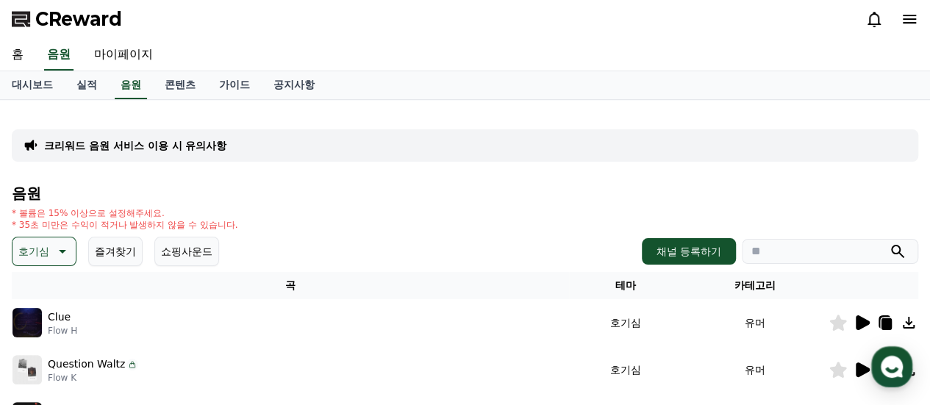
scroll to position [0, 0]
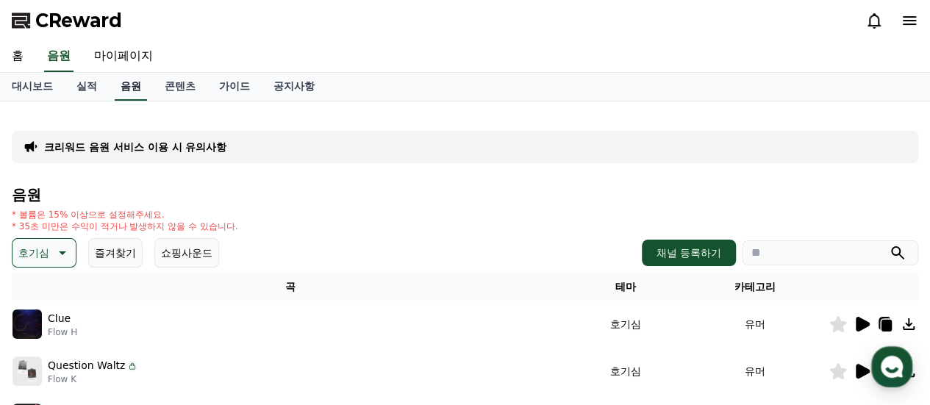
click at [123, 85] on link "음원" at bounding box center [131, 87] width 32 height 28
click at [643, 42] on div "홈 음원 마이페이지" at bounding box center [465, 56] width 930 height 31
click at [514, 64] on div "홈 음원 마이페이지" at bounding box center [465, 56] width 930 height 31
